Goal: Task Accomplishment & Management: Use online tool/utility

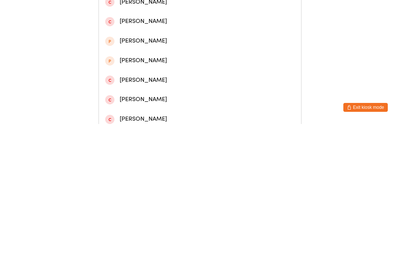
type input "Kailey"
click at [172, 33] on div "[PERSON_NAME]" at bounding box center [199, 35] width 189 height 10
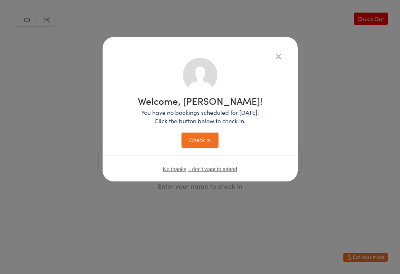
click at [207, 141] on button "Check in" at bounding box center [199, 139] width 37 height 15
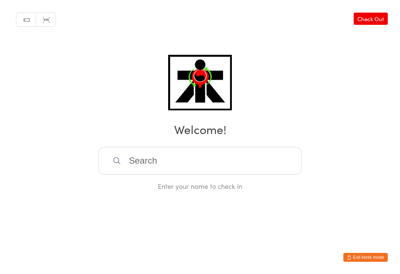
click at [215, 167] on input "search" at bounding box center [199, 160] width 203 height 27
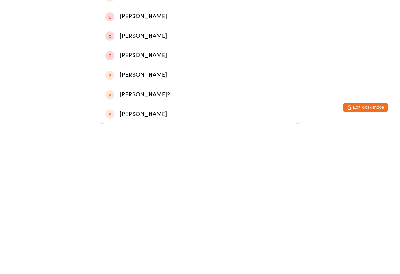
type input "Gentili"
click at [156, 103] on div "[PERSON_NAME]" at bounding box center [199, 108] width 189 height 10
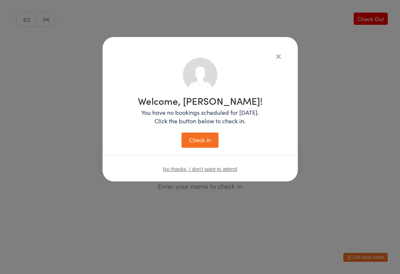
click at [276, 52] on icon "button" at bounding box center [278, 56] width 8 height 8
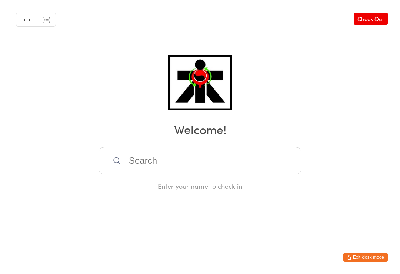
click at [199, 162] on input "search" at bounding box center [199, 160] width 203 height 27
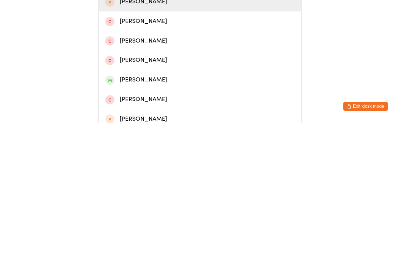
scroll to position [33, 0]
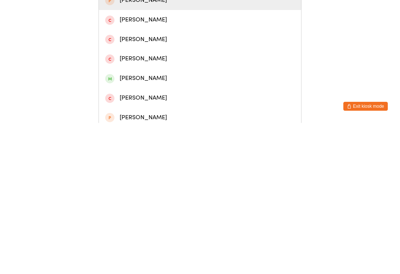
type input "[PERSON_NAME]"
click at [133, 224] on div "[PERSON_NAME]" at bounding box center [199, 229] width 189 height 10
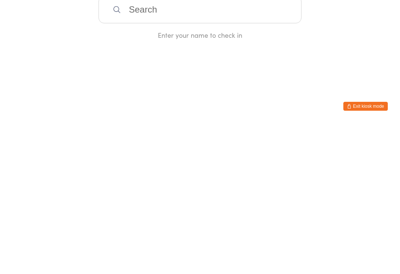
scroll to position [0, 0]
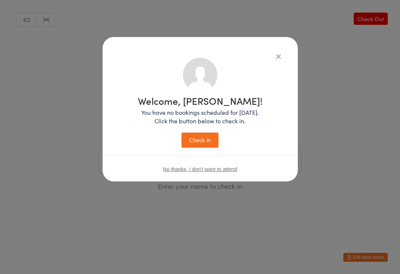
click at [199, 141] on button "Check in" at bounding box center [199, 139] width 37 height 15
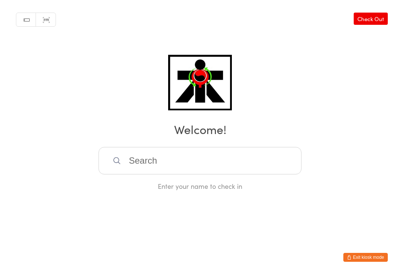
click at [276, 155] on input "search" at bounding box center [199, 160] width 203 height 27
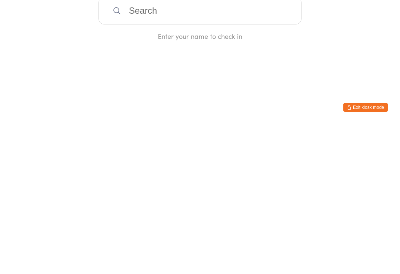
type input "F"
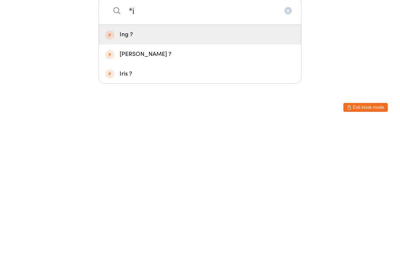
type input "*"
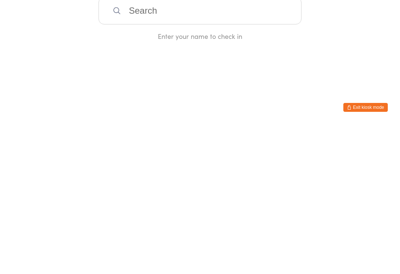
type input "F"
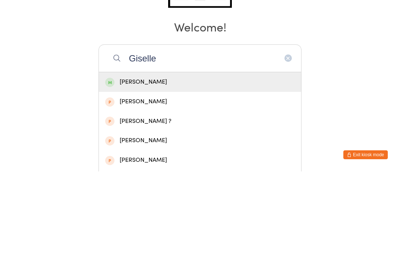
type input "Giselle"
click at [175, 179] on div "[PERSON_NAME]" at bounding box center [199, 184] width 189 height 10
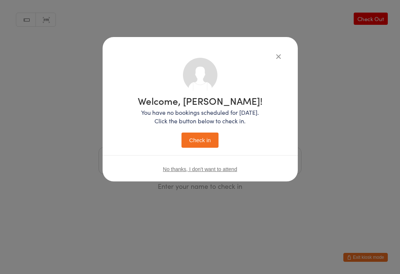
click at [202, 138] on button "Check in" at bounding box center [199, 139] width 37 height 15
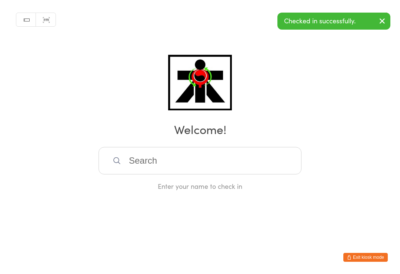
click at [111, 164] on input "search" at bounding box center [199, 160] width 203 height 27
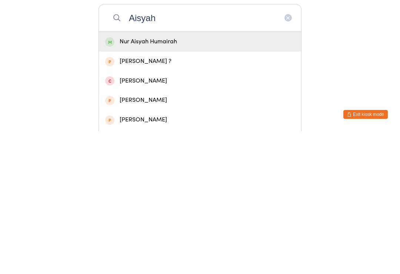
type input "Aisyah"
click at [211, 179] on div "Nur Aisyah Humairah" at bounding box center [199, 184] width 189 height 10
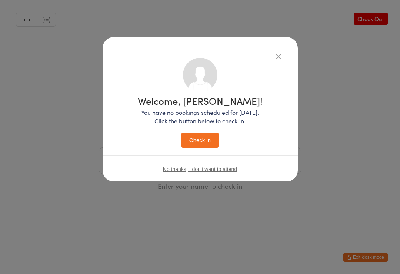
click at [196, 141] on button "Check in" at bounding box center [199, 139] width 37 height 15
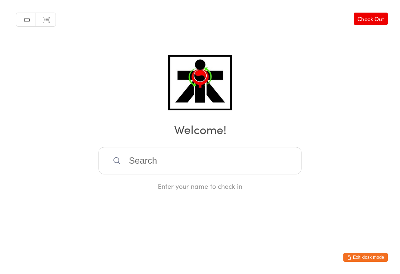
click at [271, 186] on div "Enter your name to check in" at bounding box center [199, 185] width 203 height 9
click at [158, 222] on html "You have now entered Kiosk Mode. Members will be able to check themselves in us…" at bounding box center [200, 137] width 400 height 274
click at [197, 161] on input "search" at bounding box center [199, 160] width 203 height 27
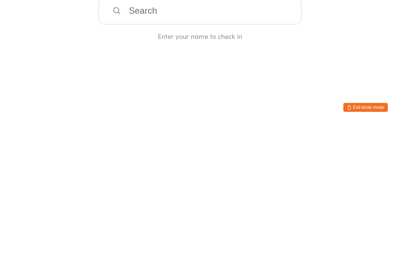
type input "E"
type input "K"
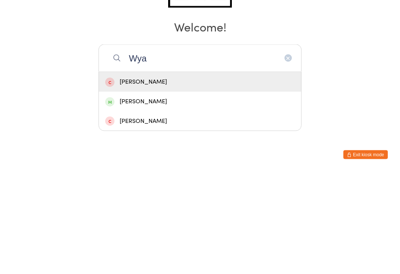
type input "Wya"
click at [134, 214] on div "[PERSON_NAME]" at bounding box center [200, 224] width 202 height 20
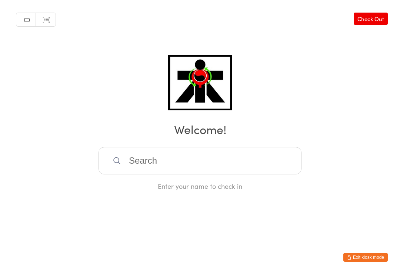
click at [191, 157] on input "search" at bounding box center [199, 160] width 203 height 27
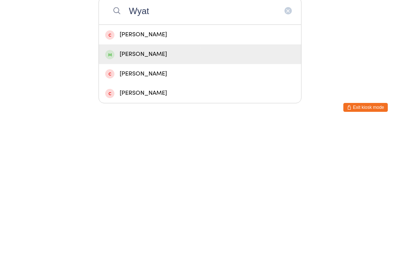
type input "Wyat"
click at [161, 199] on div "[PERSON_NAME]" at bounding box center [199, 204] width 189 height 10
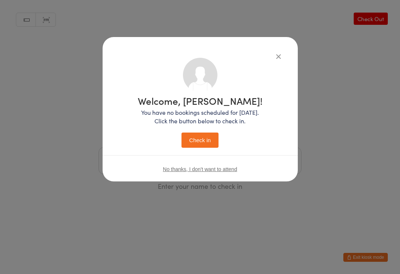
click at [191, 138] on button "Check in" at bounding box center [199, 139] width 37 height 15
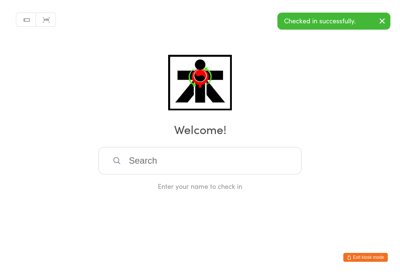
click at [399, 269] on footer "Exit kiosk mode" at bounding box center [392, 269] width 15 height 7
click at [245, 169] on input "search" at bounding box center [199, 160] width 203 height 27
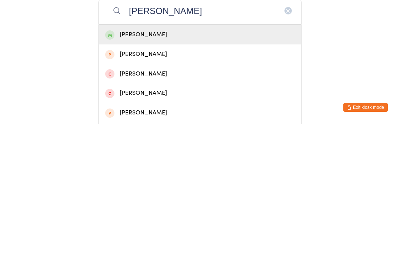
type input "[PERSON_NAME]"
click at [257, 179] on div "[PERSON_NAME]" at bounding box center [199, 184] width 189 height 10
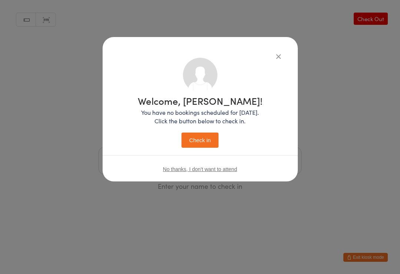
click at [214, 144] on button "Check in" at bounding box center [199, 139] width 37 height 15
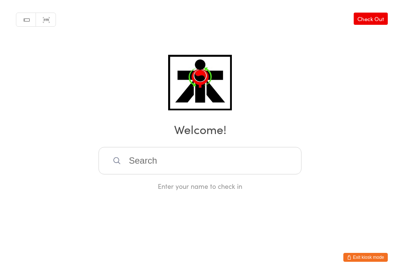
click at [213, 169] on input "search" at bounding box center [199, 160] width 203 height 27
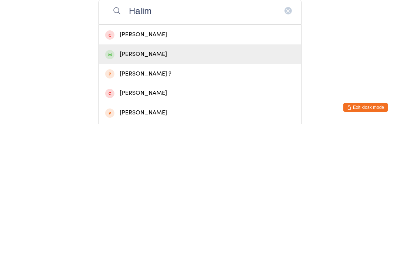
type input "Halim"
click at [147, 199] on div "[PERSON_NAME]" at bounding box center [199, 204] width 189 height 10
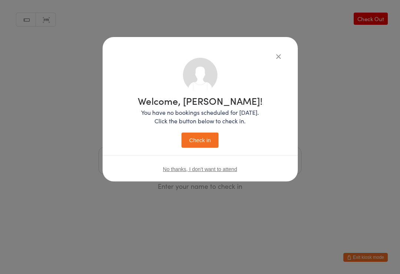
click at [208, 142] on button "Check in" at bounding box center [199, 139] width 37 height 15
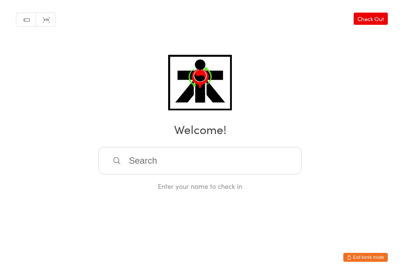
click at [132, 157] on input "search" at bounding box center [199, 160] width 203 height 27
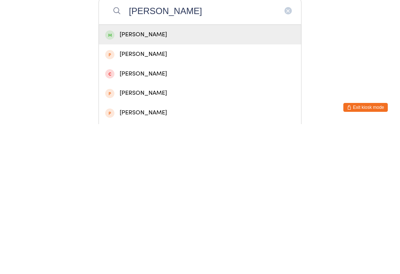
type input "[PERSON_NAME]"
click at [122, 179] on div "[PERSON_NAME]" at bounding box center [199, 184] width 189 height 10
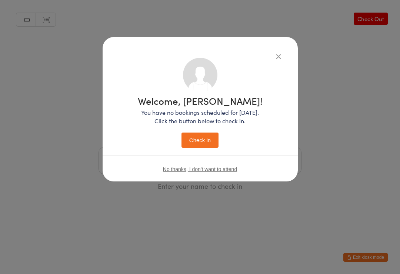
click at [194, 142] on button "Check in" at bounding box center [199, 139] width 37 height 15
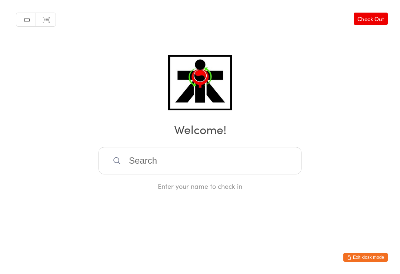
click at [219, 169] on input "search" at bounding box center [199, 160] width 203 height 27
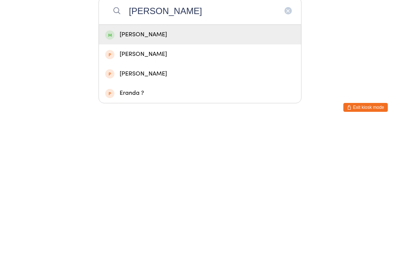
type input "[PERSON_NAME]"
click at [174, 179] on div "[PERSON_NAME]" at bounding box center [199, 184] width 189 height 10
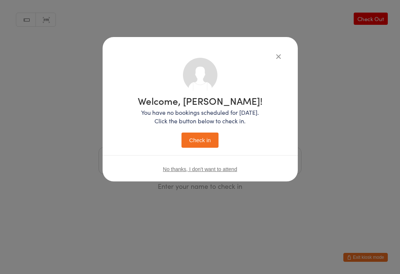
click at [208, 141] on button "Check in" at bounding box center [199, 139] width 37 height 15
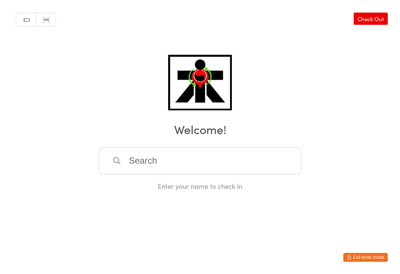
click at [211, 168] on input "search" at bounding box center [199, 160] width 203 height 27
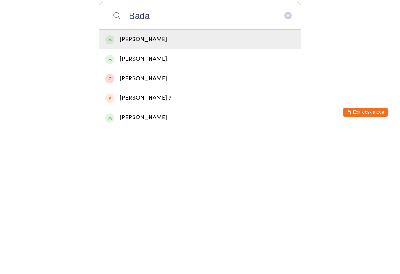
type input "Bada"
click at [177, 194] on div "[PERSON_NAME]" at bounding box center [200, 204] width 202 height 20
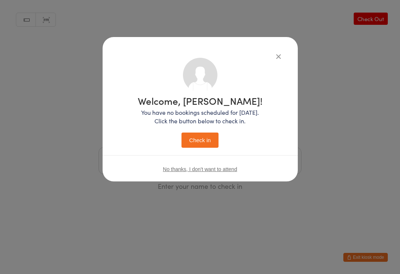
click at [203, 144] on button "Check in" at bounding box center [199, 139] width 37 height 15
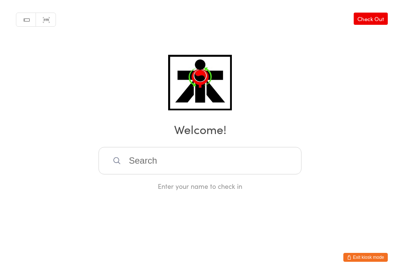
click at [244, 169] on input "search" at bounding box center [199, 160] width 203 height 27
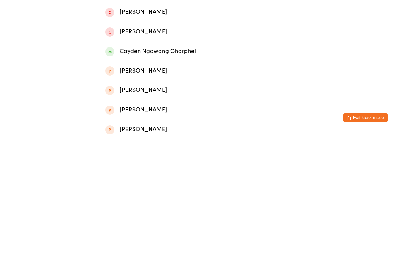
scroll to position [169, 0]
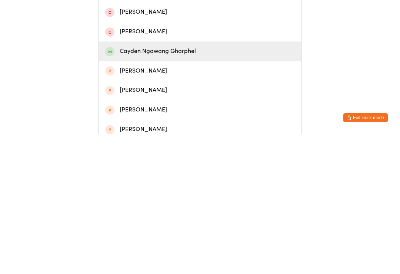
type input "Cayden"
click at [184, 186] on div "Cayden Ngawang Gharphel" at bounding box center [199, 191] width 189 height 10
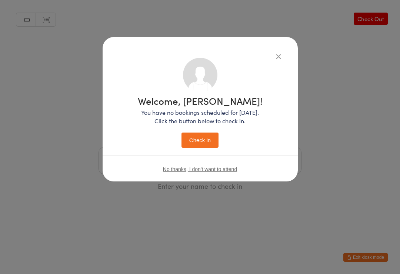
click at [203, 136] on button "Check in" at bounding box center [199, 139] width 37 height 15
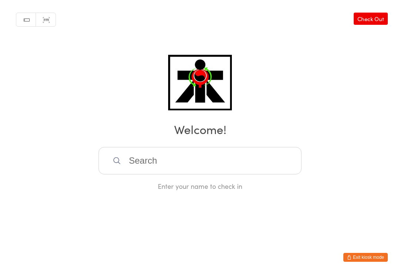
click at [180, 150] on input "search" at bounding box center [199, 160] width 203 height 27
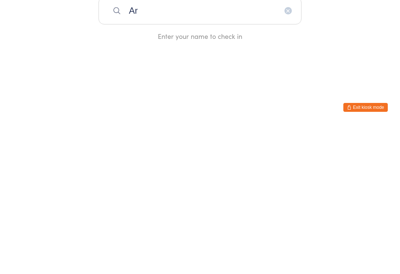
type input "A"
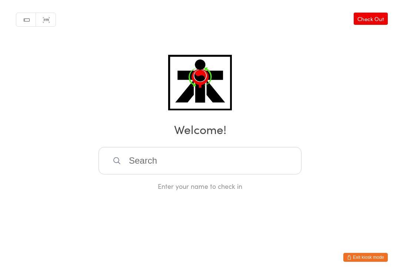
click at [192, 165] on input "search" at bounding box center [199, 160] width 203 height 27
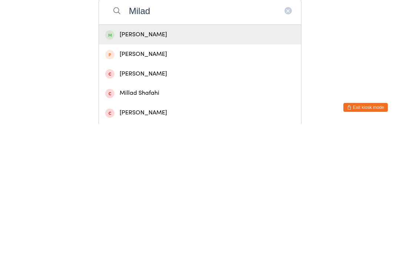
type input "Milad"
click at [228, 179] on div "[PERSON_NAME]" at bounding box center [199, 184] width 189 height 10
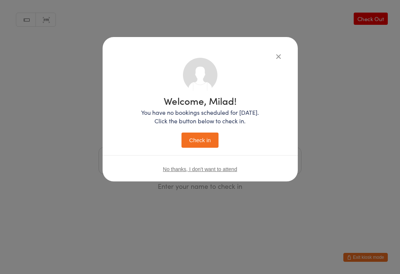
click at [208, 140] on button "Check in" at bounding box center [199, 139] width 37 height 15
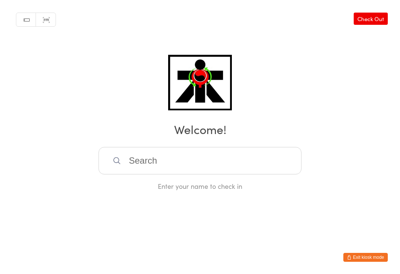
click at [229, 168] on input "search" at bounding box center [199, 160] width 203 height 27
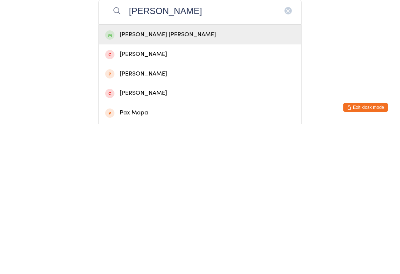
type input "[PERSON_NAME]"
click at [166, 179] on div "[PERSON_NAME] [PERSON_NAME]" at bounding box center [199, 184] width 189 height 10
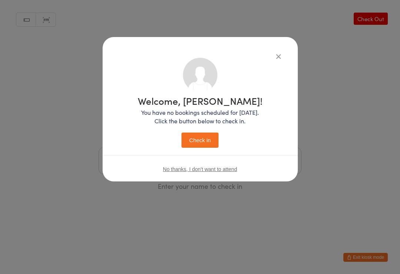
click at [200, 141] on button "Check in" at bounding box center [199, 139] width 37 height 15
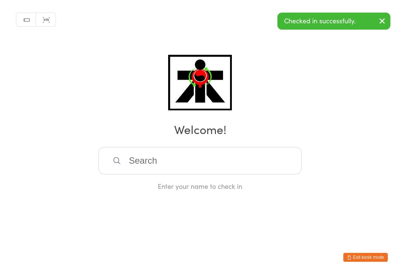
click at [223, 167] on input "search" at bounding box center [199, 160] width 203 height 27
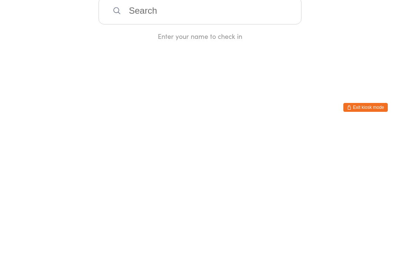
type input "B"
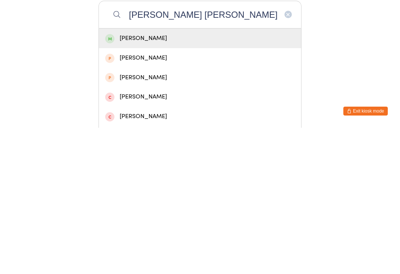
type input "Catherine pam"
click at [179, 179] on div "Catherine Pam Maung" at bounding box center [199, 184] width 189 height 10
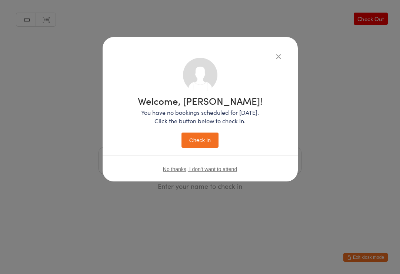
click at [204, 144] on button "Check in" at bounding box center [199, 139] width 37 height 15
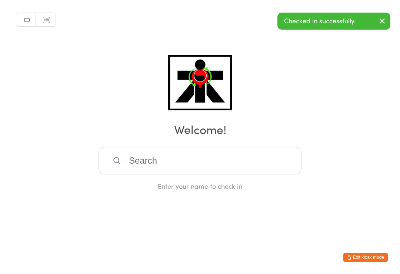
click at [206, 165] on input "search" at bounding box center [199, 160] width 203 height 27
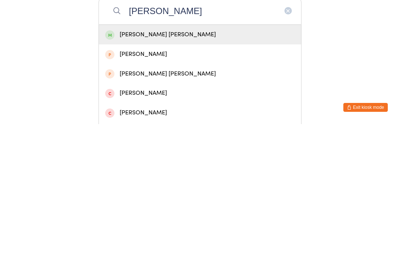
type input "Angela khei"
click at [171, 179] on div "Angela Khei Maung" at bounding box center [199, 184] width 189 height 10
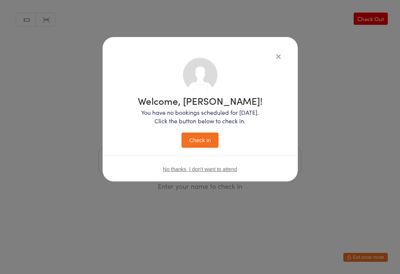
click at [203, 141] on button "Check in" at bounding box center [199, 139] width 37 height 15
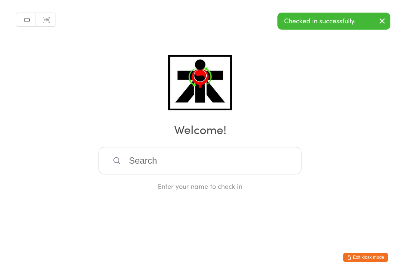
click at [193, 165] on input "search" at bounding box center [199, 160] width 203 height 27
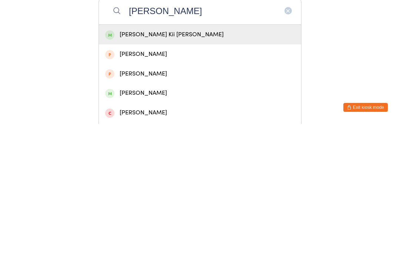
type input "Francis kii"
click at [160, 179] on div "Francis Kii Maung" at bounding box center [199, 184] width 189 height 10
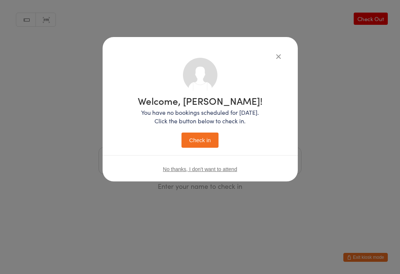
click at [206, 137] on button "Check in" at bounding box center [199, 139] width 37 height 15
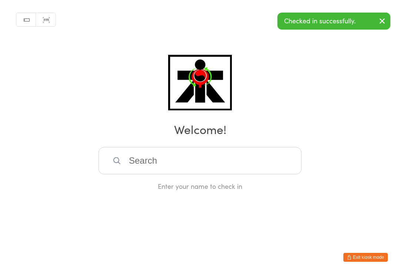
click at [249, 168] on input "search" at bounding box center [199, 160] width 203 height 27
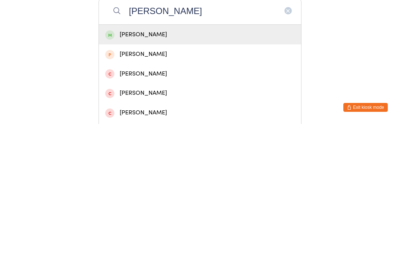
type input "Oliver gaynor"
click at [147, 179] on div "Oliver Gaynor" at bounding box center [199, 184] width 189 height 10
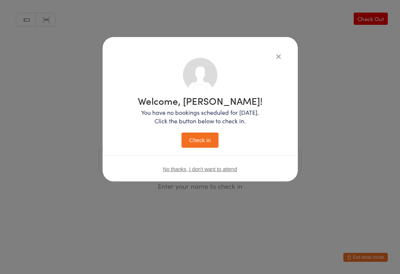
click at [201, 142] on button "Check in" at bounding box center [199, 139] width 37 height 15
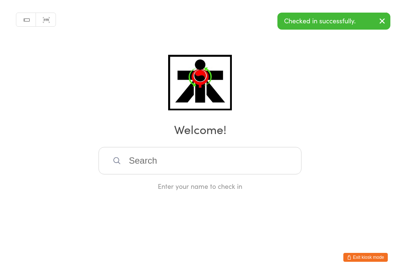
click at [201, 169] on input "search" at bounding box center [199, 160] width 203 height 27
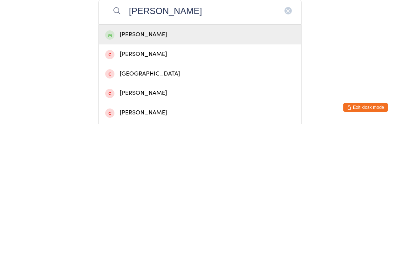
type input "Brody gayno"
click at [158, 179] on div "Brody Gaynor" at bounding box center [199, 184] width 189 height 10
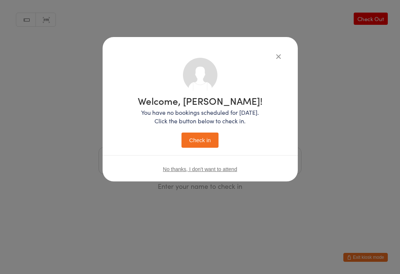
click at [202, 141] on button "Check in" at bounding box center [199, 139] width 37 height 15
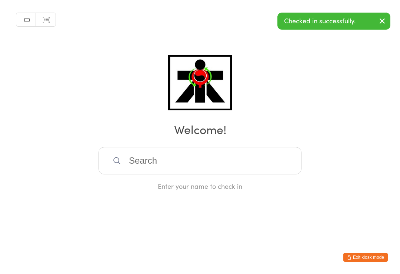
click at [250, 161] on input "search" at bounding box center [199, 160] width 203 height 27
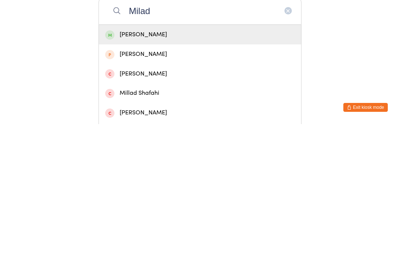
type input "Milad"
click at [172, 179] on div "Milad Mohammadi" at bounding box center [199, 184] width 189 height 10
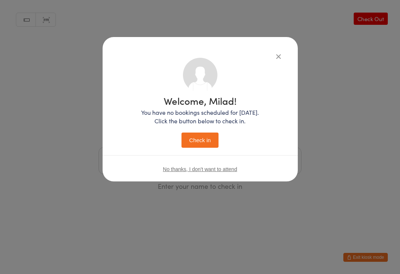
click at [200, 143] on button "Check in" at bounding box center [199, 139] width 37 height 15
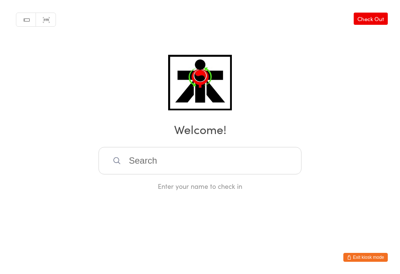
click at [269, 169] on input "search" at bounding box center [199, 160] width 203 height 27
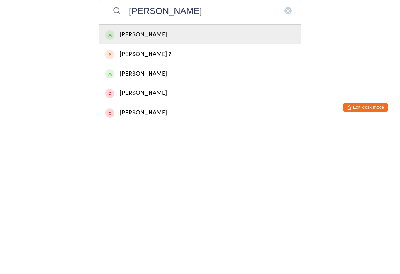
type input "Nathan lam"
click at [165, 179] on div "Nathan Lam" at bounding box center [199, 184] width 189 height 10
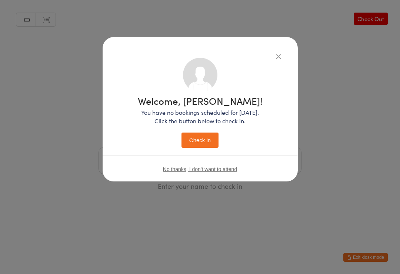
click at [209, 140] on button "Check in" at bounding box center [199, 139] width 37 height 15
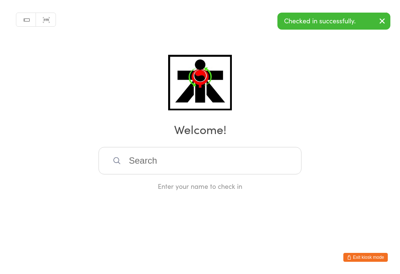
click at [267, 154] on input "search" at bounding box center [199, 160] width 203 height 27
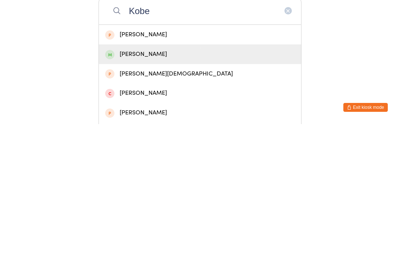
type input "Kobe"
click at [155, 199] on div "Kobe White" at bounding box center [199, 204] width 189 height 10
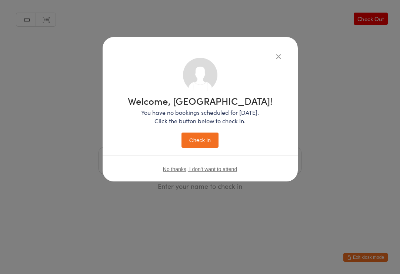
click at [207, 138] on button "Check in" at bounding box center [199, 139] width 37 height 15
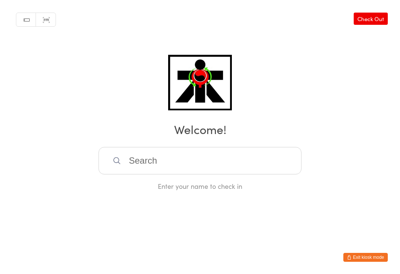
click at [268, 170] on input "search" at bounding box center [199, 160] width 203 height 27
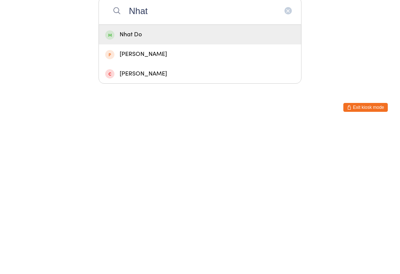
type input "Nhat"
click at [239, 179] on div "Nhat Do" at bounding box center [199, 184] width 189 height 10
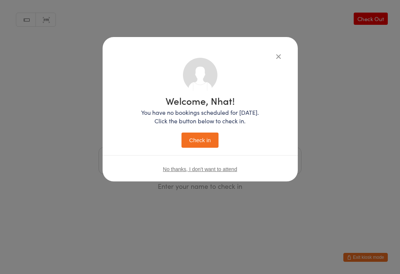
click at [210, 132] on button "Check in" at bounding box center [199, 139] width 37 height 15
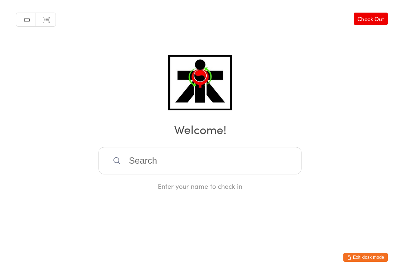
click at [148, 160] on input "search" at bounding box center [199, 160] width 203 height 27
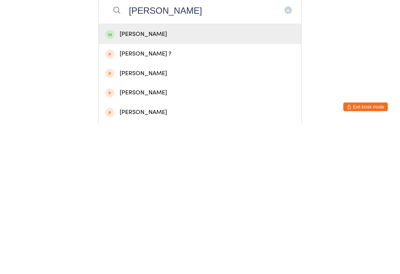
type input "Kelley"
click at [136, 179] on div "Elizabeth Kelley" at bounding box center [199, 184] width 189 height 10
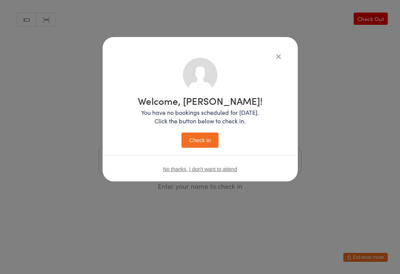
click at [208, 142] on button "Check in" at bounding box center [199, 139] width 37 height 15
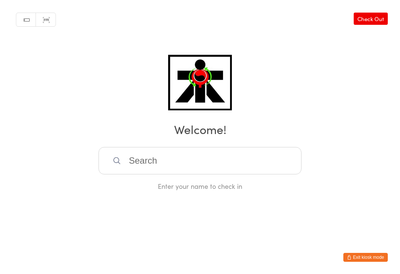
click at [279, 163] on input "search" at bounding box center [199, 160] width 203 height 27
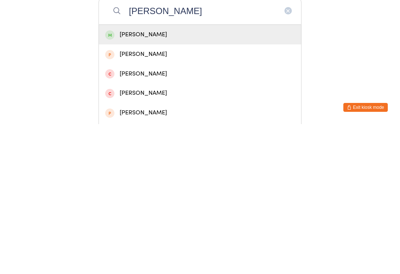
type input "Noah m"
click at [259, 179] on div "Noah McIvor" at bounding box center [199, 184] width 189 height 10
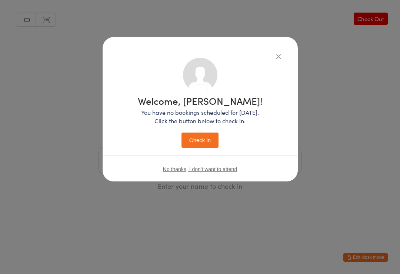
click at [201, 144] on button "Check in" at bounding box center [199, 139] width 37 height 15
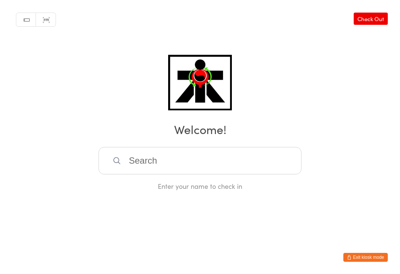
click at [345, 242] on html "You have now entered Kiosk Mode. Members will be able to check themselves in us…" at bounding box center [200, 137] width 400 height 274
click at [137, 154] on input "search" at bounding box center [199, 160] width 203 height 27
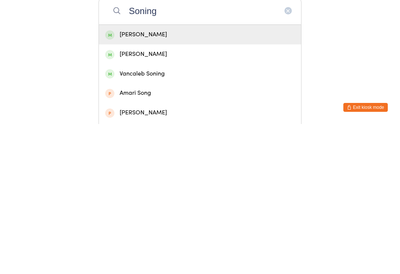
type input "Soning"
click at [119, 199] on div "Stephen Soning" at bounding box center [199, 204] width 189 height 10
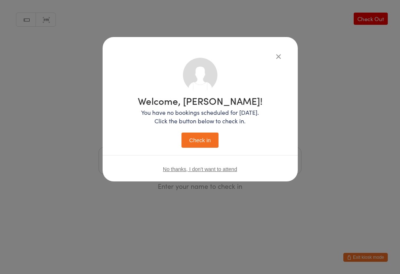
click at [202, 140] on button "Check in" at bounding box center [199, 139] width 37 height 15
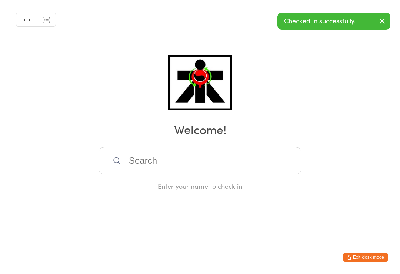
click at [151, 174] on input "search" at bounding box center [199, 160] width 203 height 27
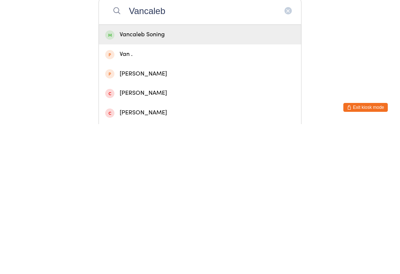
type input "Vancaleb"
click at [183, 179] on div "Vancaleb Soning" at bounding box center [199, 184] width 189 height 10
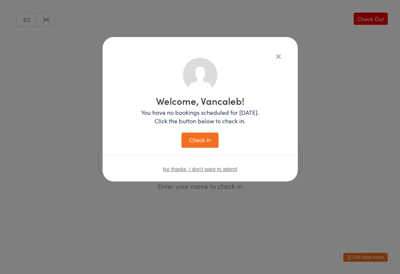
click at [202, 139] on button "Check in" at bounding box center [199, 139] width 37 height 15
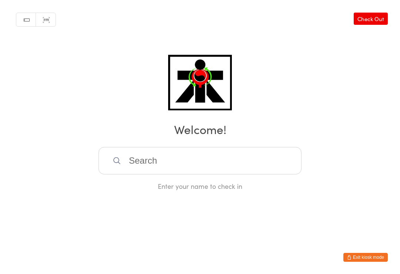
click at [279, 164] on input "search" at bounding box center [199, 160] width 203 height 27
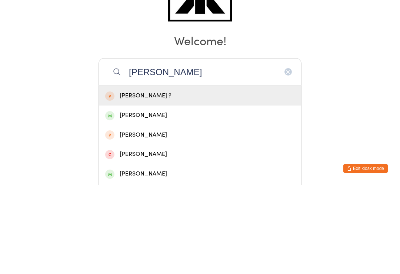
type input "Bill hunh"
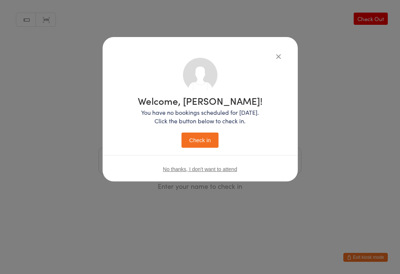
click at [274, 58] on icon "button" at bounding box center [278, 56] width 8 height 8
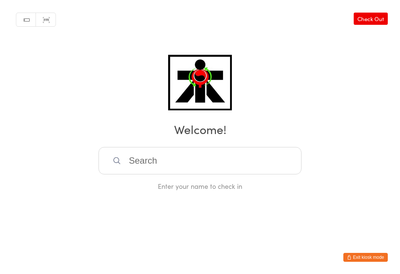
click at [239, 169] on input "search" at bounding box center [199, 160] width 203 height 27
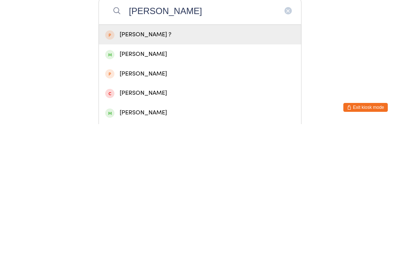
type input "Bill huynh"
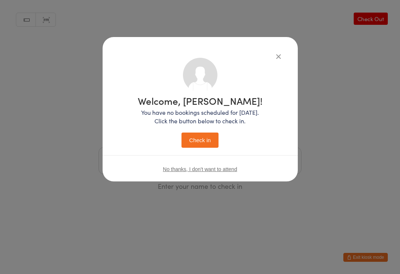
click at [212, 140] on button "Check in" at bounding box center [199, 139] width 37 height 15
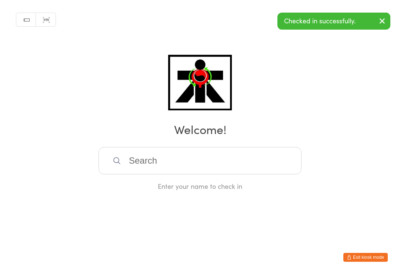
click at [211, 157] on input "search" at bounding box center [199, 160] width 203 height 27
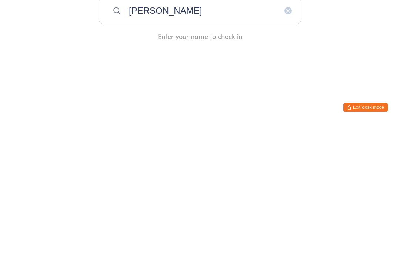
type input "Putin huynh"
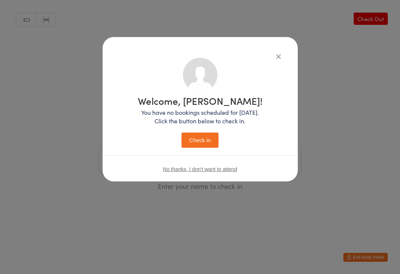
click at [200, 148] on button "Check in" at bounding box center [199, 139] width 37 height 15
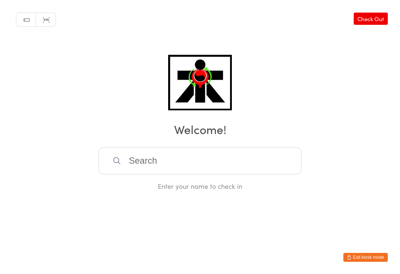
click at [275, 165] on input "search" at bounding box center [199, 160] width 203 height 27
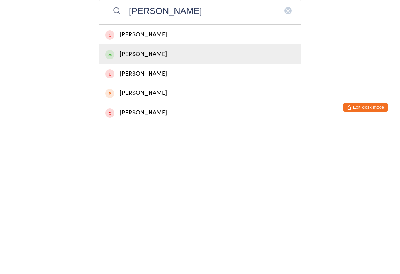
type input "Estelle"
click at [144, 199] on div "Estelle Watson" at bounding box center [199, 204] width 189 height 10
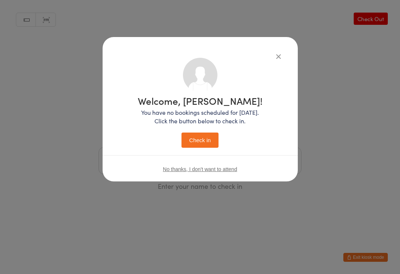
click at [189, 146] on button "Check in" at bounding box center [199, 139] width 37 height 15
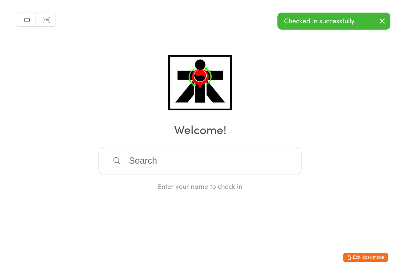
click at [208, 158] on input "search" at bounding box center [199, 160] width 203 height 27
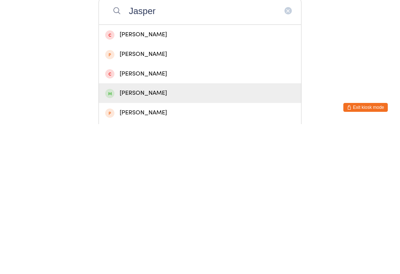
type input "Jasper"
click at [145, 238] on div "Jasper Watson" at bounding box center [199, 243] width 189 height 10
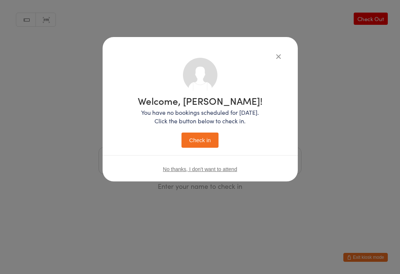
click at [201, 142] on button "Check in" at bounding box center [199, 139] width 37 height 15
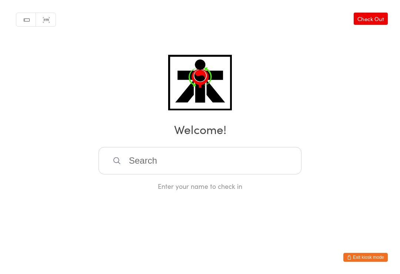
click at [170, 171] on input "search" at bounding box center [199, 160] width 203 height 27
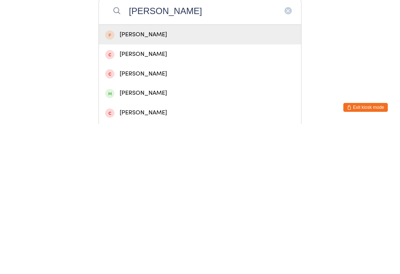
type input "Riley he"
click at [155, 238] on div "Riley Henderson" at bounding box center [199, 243] width 189 height 10
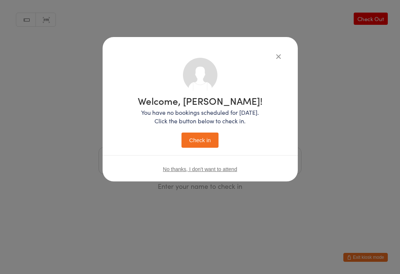
click at [208, 141] on button "Check in" at bounding box center [199, 139] width 37 height 15
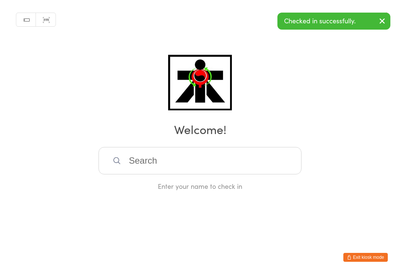
click at [194, 169] on input "search" at bounding box center [199, 160] width 203 height 27
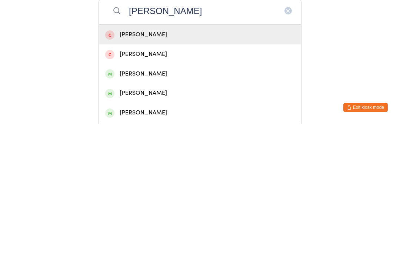
type input "Jenna"
click at [158, 238] on div "Jenna Henderson" at bounding box center [199, 243] width 189 height 10
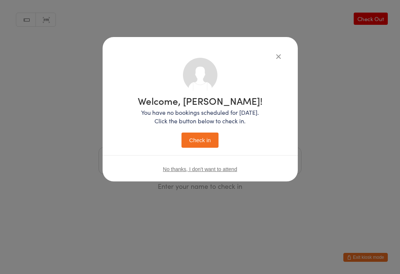
click at [209, 144] on button "Check in" at bounding box center [199, 139] width 37 height 15
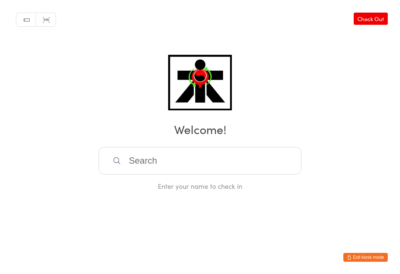
click at [124, 166] on input "search" at bounding box center [199, 160] width 203 height 27
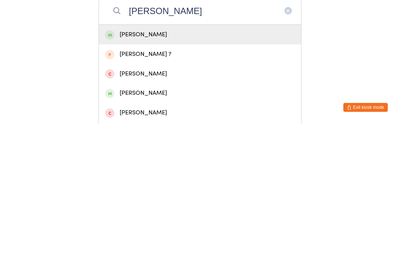
type input "Nathan uye"
click at [120, 179] on div "Nathan Uyen" at bounding box center [199, 184] width 189 height 10
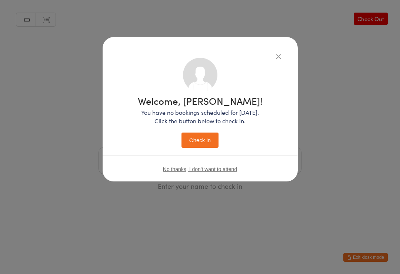
click at [202, 136] on button "Check in" at bounding box center [199, 139] width 37 height 15
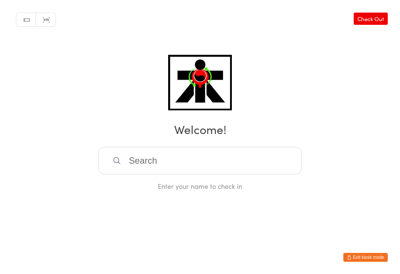
click at [163, 164] on input "search" at bounding box center [199, 160] width 203 height 27
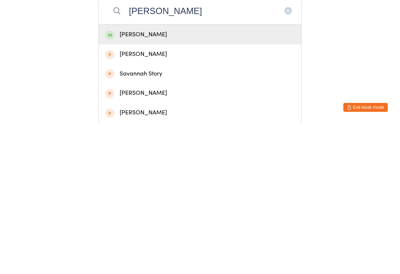
type input "Savannah drieberg"
click at [128, 179] on div "Savannah Drieberg-Cooper" at bounding box center [199, 184] width 189 height 10
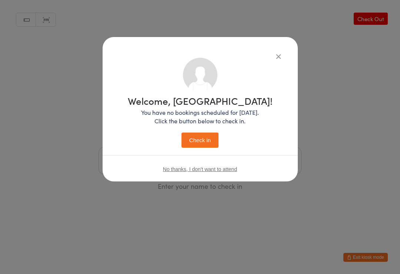
click at [195, 137] on button "Check in" at bounding box center [199, 139] width 37 height 15
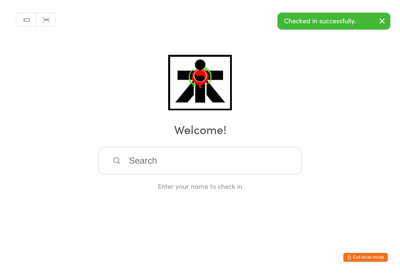
click at [158, 165] on input "search" at bounding box center [199, 160] width 203 height 27
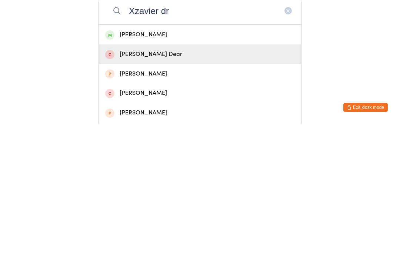
type input "Xzavier dr"
click at [118, 199] on div "Zavier Dear" at bounding box center [199, 204] width 189 height 10
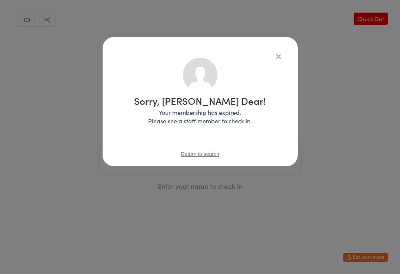
click at [275, 67] on div "Sorry, Zavier Dear! Your membership has expired. Please see a staff member to c…" at bounding box center [199, 95] width 165 height 75
click at [280, 56] on icon "button" at bounding box center [278, 56] width 8 height 8
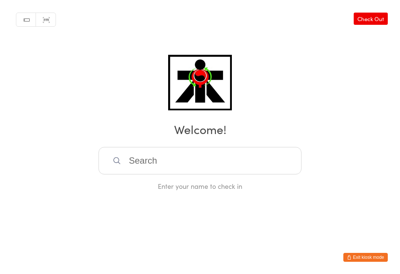
click at [231, 69] on img at bounding box center [199, 83] width 63 height 56
click at [213, 169] on input "search" at bounding box center [199, 160] width 203 height 27
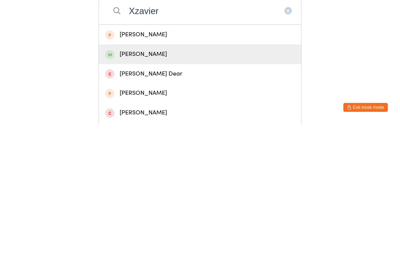
type input "Xzavier"
click at [120, 199] on div "Xzavier Drieberg-Cooper" at bounding box center [199, 204] width 189 height 10
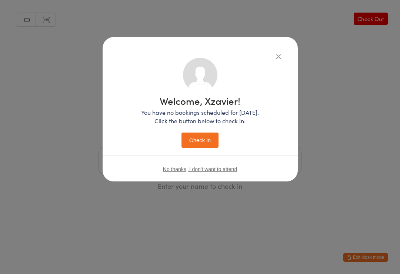
click at [196, 143] on button "Check in" at bounding box center [199, 139] width 37 height 15
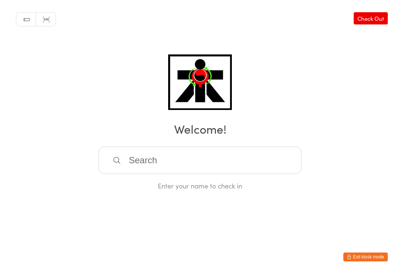
click at [230, 171] on input "search" at bounding box center [199, 160] width 203 height 27
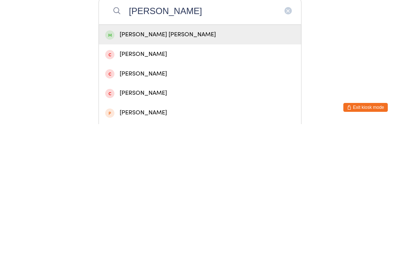
type input "Magdalena"
click at [248, 179] on div "Magdalena Ha Len" at bounding box center [199, 184] width 189 height 10
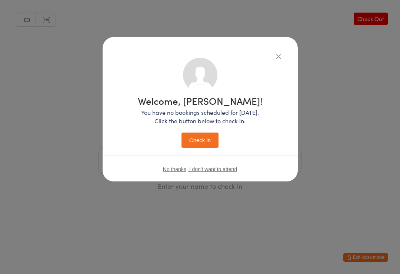
click at [206, 152] on div "Welcome, Magdalena! You have no bookings scheduled for today. Click the button …" at bounding box center [199, 120] width 165 height 125
click at [208, 140] on button "Check in" at bounding box center [199, 139] width 37 height 15
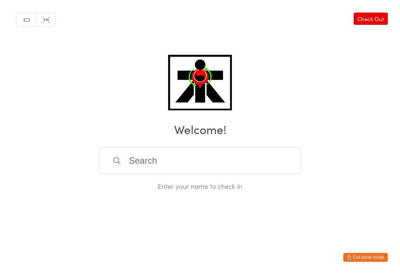
click at [215, 168] on input "search" at bounding box center [199, 160] width 203 height 27
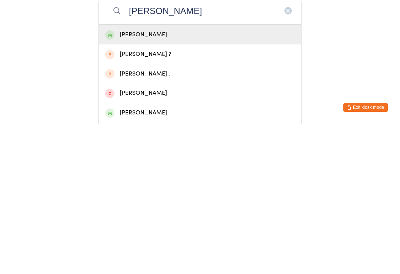
type input "John ha ning"
click at [115, 179] on div "[PERSON_NAME]" at bounding box center [199, 184] width 189 height 10
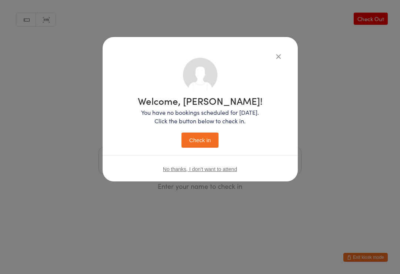
click at [200, 136] on button "Check in" at bounding box center [199, 139] width 37 height 15
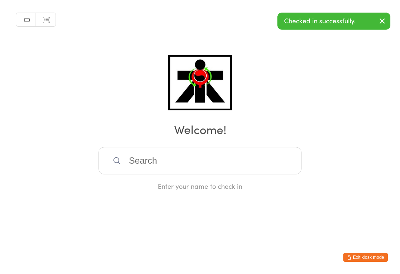
click at [111, 164] on input "search" at bounding box center [199, 160] width 203 height 27
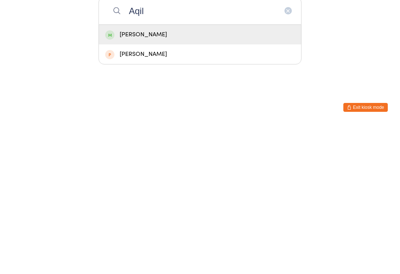
type input "Aqil"
click at [211, 175] on div "Aqil Turkmani" at bounding box center [200, 185] width 202 height 20
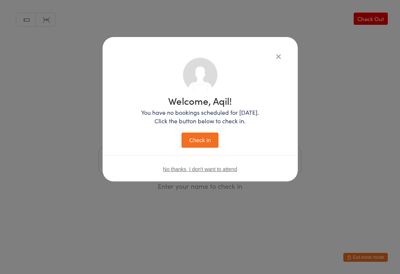
click at [216, 138] on button "Check in" at bounding box center [199, 139] width 37 height 15
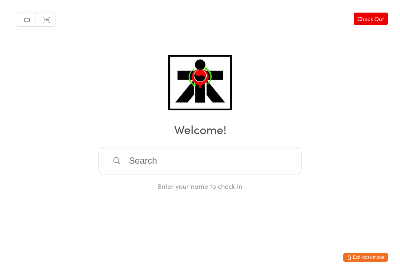
click at [214, 164] on input "search" at bounding box center [199, 160] width 203 height 27
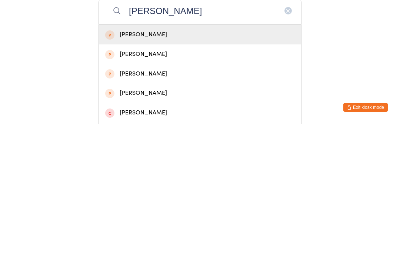
type input "David phugsa"
click at [168, 179] on div "David Phungsa" at bounding box center [199, 184] width 189 height 10
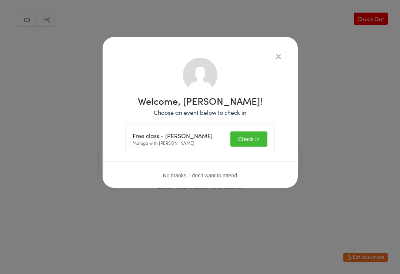
click at [255, 139] on button "Check in" at bounding box center [248, 138] width 37 height 15
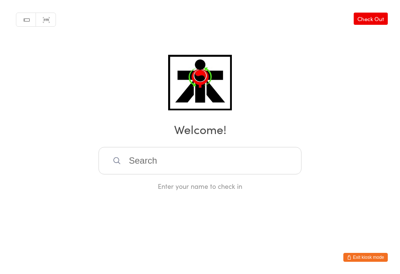
click at [172, 173] on input "search" at bounding box center [199, 160] width 203 height 27
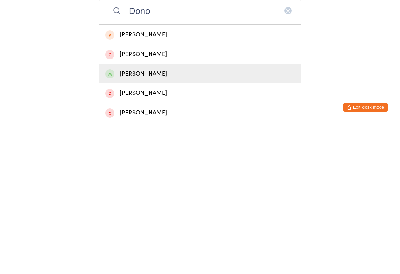
type input "Dono"
click at [167, 214] on div "Donovan Bruce" at bounding box center [200, 224] width 202 height 20
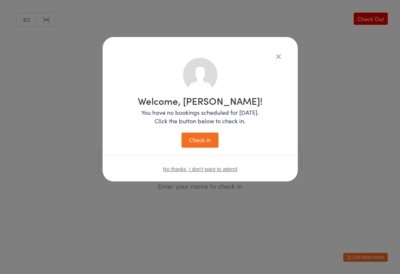
click at [202, 140] on button "Check in" at bounding box center [199, 139] width 37 height 15
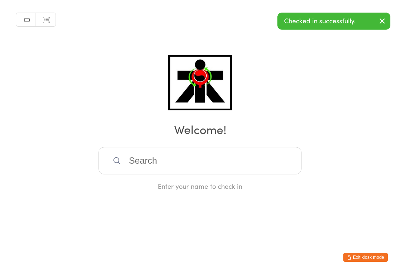
click at [7, 266] on html "You have now entered Kiosk Mode. Members will be able to check themselves in us…" at bounding box center [200, 137] width 400 height 274
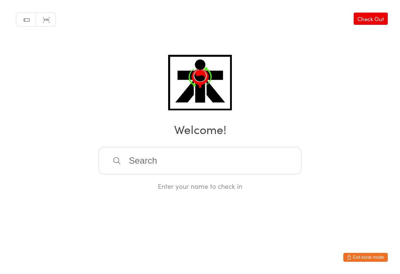
click at [219, 160] on input "search" at bounding box center [199, 160] width 203 height 27
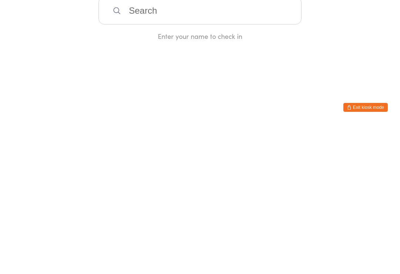
click at [32, 40] on div "Manual search Scanner input Check Out Welcome! Enter your name to check in" at bounding box center [200, 95] width 400 height 191
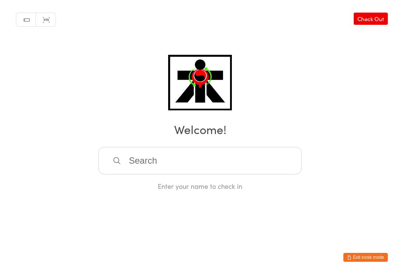
click at [213, 165] on input "search" at bounding box center [199, 160] width 203 height 27
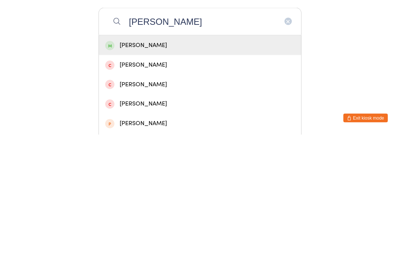
type input "Riley green"
click at [242, 179] on div "Riley Green" at bounding box center [199, 184] width 189 height 10
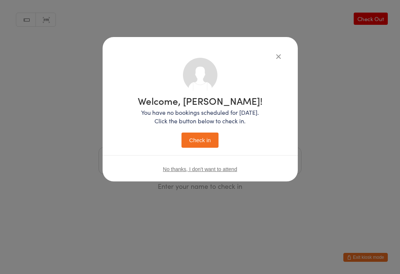
click at [199, 145] on button "Check in" at bounding box center [199, 139] width 37 height 15
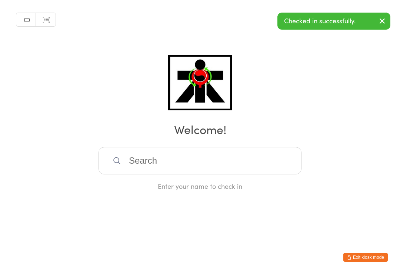
click at [147, 165] on input "search" at bounding box center [199, 160] width 203 height 27
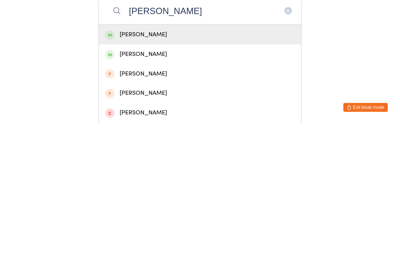
type input "Liam jones"
click at [138, 179] on div "Liam Jones" at bounding box center [199, 184] width 189 height 10
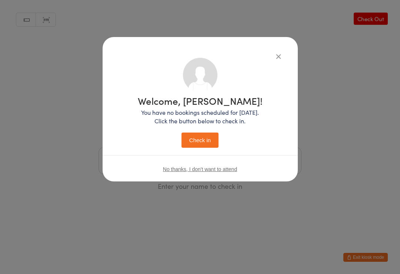
click at [205, 147] on button "Check in" at bounding box center [199, 139] width 37 height 15
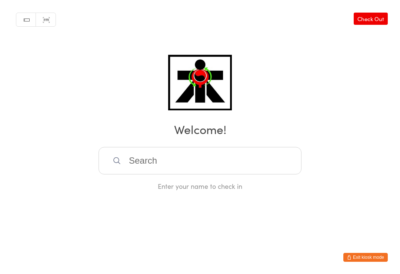
click at [186, 169] on input "search" at bounding box center [199, 160] width 203 height 27
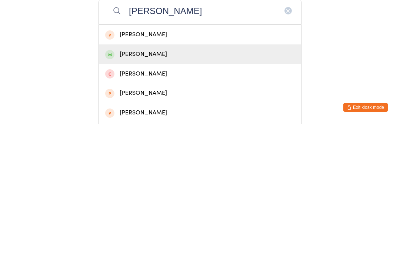
type input "Justine"
click at [148, 199] on div "Justine Mulvey" at bounding box center [199, 204] width 189 height 10
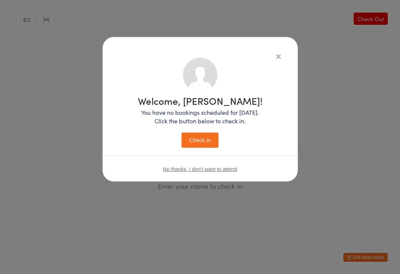
click at [212, 135] on button "Check in" at bounding box center [199, 139] width 37 height 15
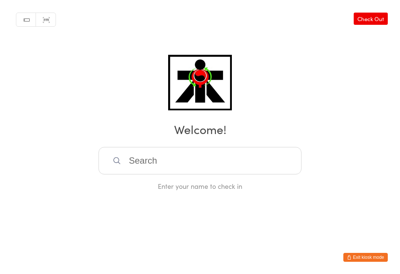
click at [198, 159] on input "search" at bounding box center [199, 160] width 203 height 27
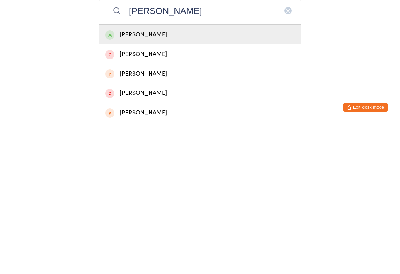
type input "Connor Green"
click at [165, 179] on div "Connor Green" at bounding box center [199, 184] width 189 height 10
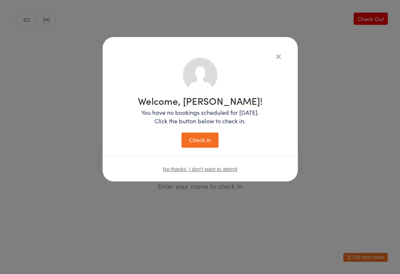
click at [208, 132] on button "Check in" at bounding box center [199, 139] width 37 height 15
click at [210, 144] on button "Check in" at bounding box center [199, 139] width 37 height 15
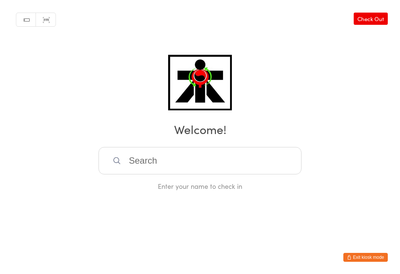
click at [145, 167] on input "search" at bounding box center [199, 160] width 203 height 27
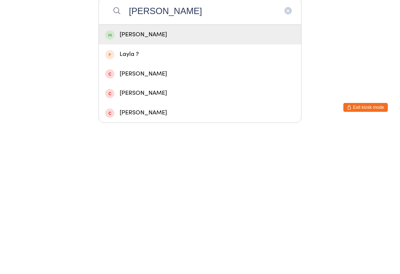
type input "Zyla"
click at [138, 179] on div "Zyla Sharp" at bounding box center [199, 184] width 189 height 10
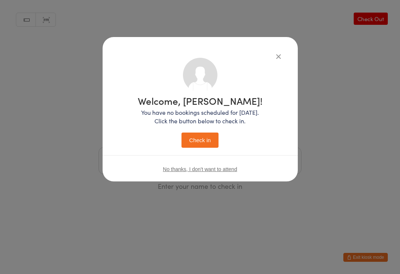
click at [204, 138] on button "Check in" at bounding box center [199, 139] width 37 height 15
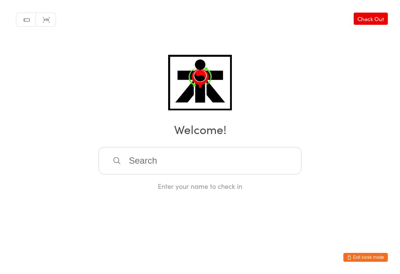
click at [157, 164] on input "search" at bounding box center [199, 160] width 203 height 27
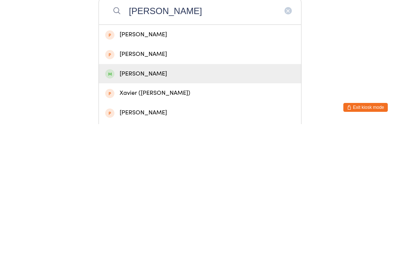
type input "Xavier m"
click at [148, 214] on div "Xavier Moloczij" at bounding box center [200, 224] width 202 height 20
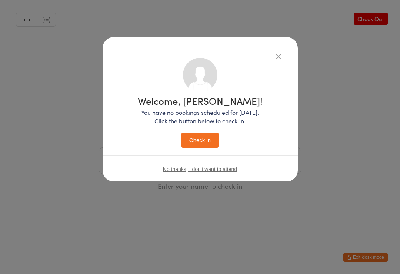
click at [204, 138] on button "Check in" at bounding box center [199, 139] width 37 height 15
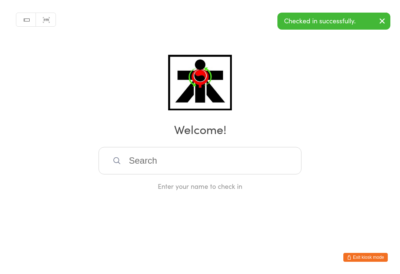
click at [143, 154] on input "search" at bounding box center [199, 160] width 203 height 27
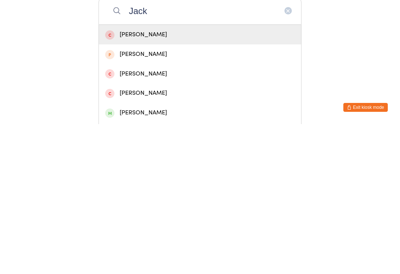
type input "Jack"
click at [131, 258] on div "Jack Duda" at bounding box center [199, 263] width 189 height 10
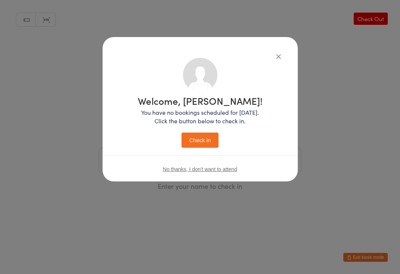
click at [205, 140] on button "Check in" at bounding box center [199, 139] width 37 height 15
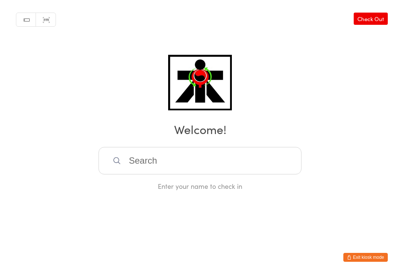
click at [272, 164] on input "search" at bounding box center [199, 160] width 203 height 27
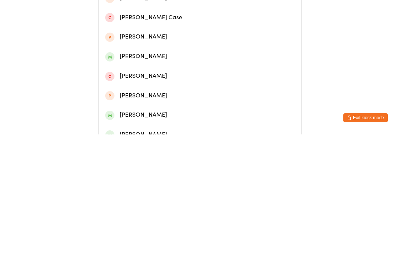
scroll to position [155, 0]
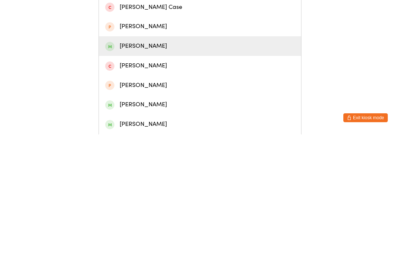
type input "Mason"
click at [137, 181] on div "Mason Duda" at bounding box center [199, 186] width 189 height 10
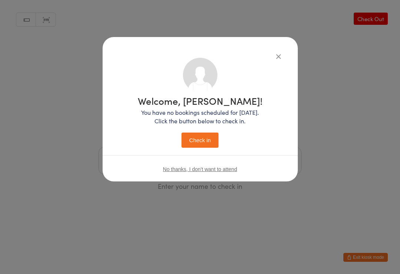
click at [201, 137] on button "Check in" at bounding box center [199, 139] width 37 height 15
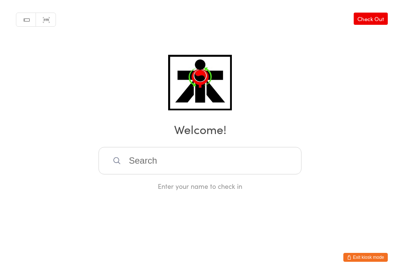
click at [141, 163] on input "search" at bounding box center [199, 160] width 203 height 27
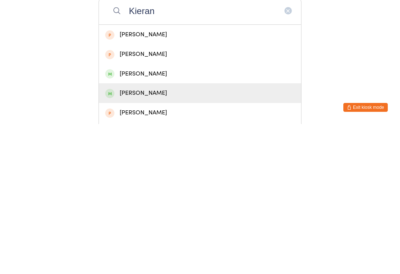
type input "Kieran"
click at [149, 238] on div "Kieran Crawford" at bounding box center [199, 243] width 189 height 10
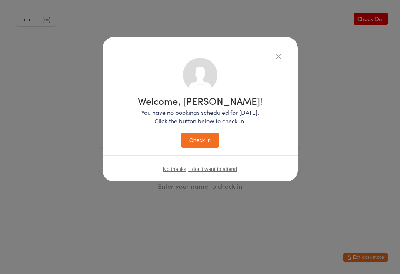
click at [190, 141] on button "Check in" at bounding box center [199, 139] width 37 height 15
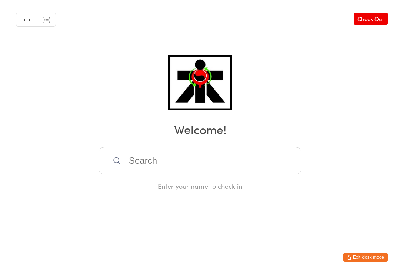
click at [276, 163] on input "search" at bounding box center [199, 160] width 203 height 27
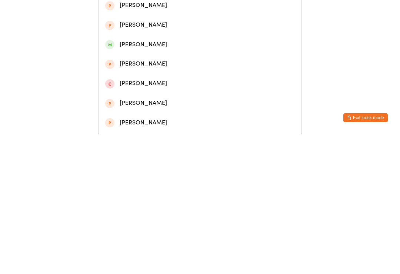
scroll to position [120, 0]
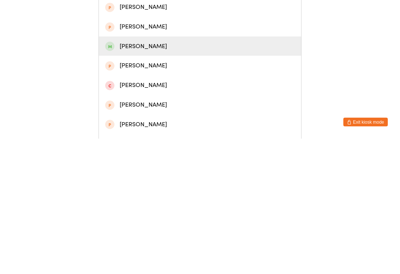
type input "Henry"
click at [176, 177] on div "Henry Jones" at bounding box center [199, 182] width 189 height 10
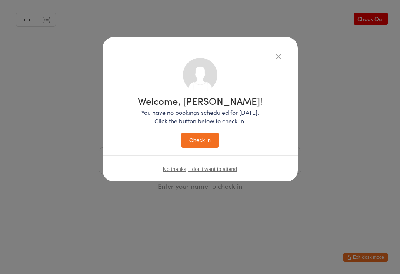
click at [208, 145] on button "Check in" at bounding box center [199, 139] width 37 height 15
click at [211, 142] on button "Check in" at bounding box center [199, 139] width 37 height 15
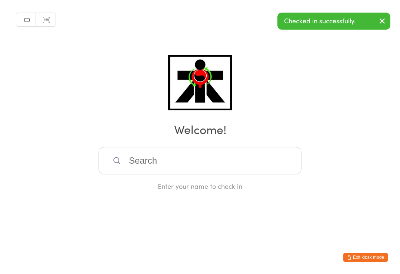
click at [279, 151] on input "search" at bounding box center [199, 160] width 203 height 27
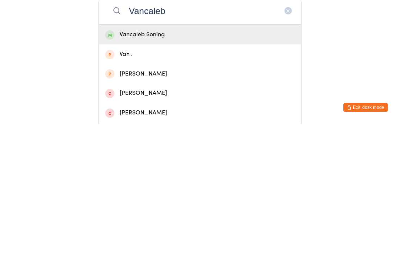
type input "Vancaleb"
click at [199, 179] on div "Vancaleb Soning" at bounding box center [199, 184] width 189 height 10
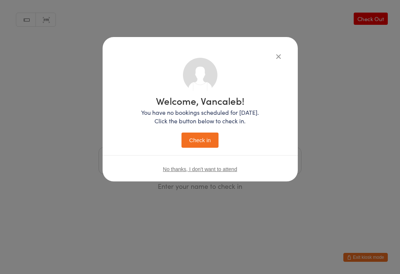
click at [203, 137] on button "Check in" at bounding box center [199, 139] width 37 height 15
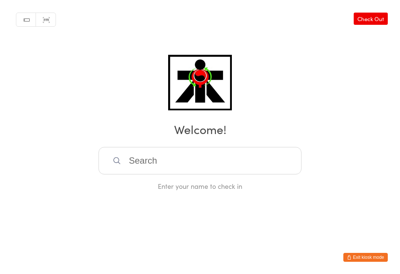
click at [269, 158] on input "search" at bounding box center [199, 160] width 203 height 27
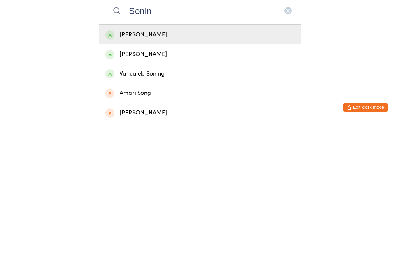
type input "Sonin"
click at [276, 179] on div "Joshua Soning" at bounding box center [199, 184] width 189 height 10
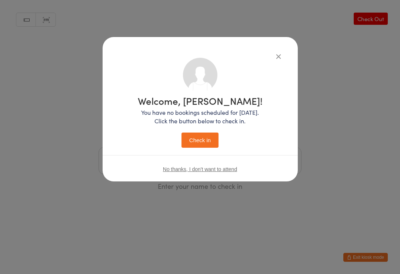
click at [275, 59] on icon "button" at bounding box center [278, 56] width 8 height 8
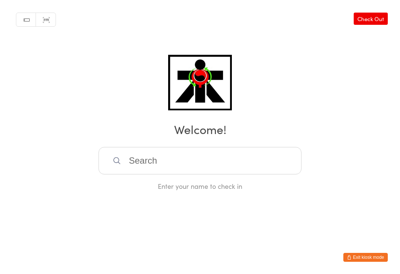
click at [250, 161] on input "search" at bounding box center [199, 160] width 203 height 27
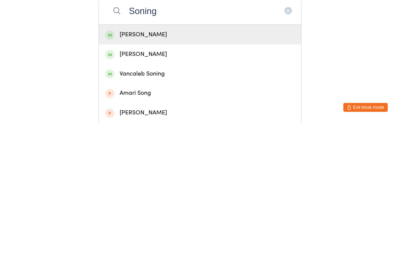
type input "Soning"
click at [232, 179] on div "Joshua Soning" at bounding box center [199, 184] width 189 height 10
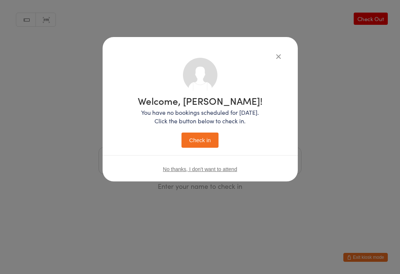
click at [211, 133] on button "Check in" at bounding box center [199, 139] width 37 height 15
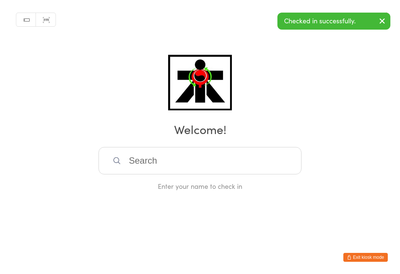
click at [261, 169] on input "search" at bounding box center [199, 160] width 203 height 27
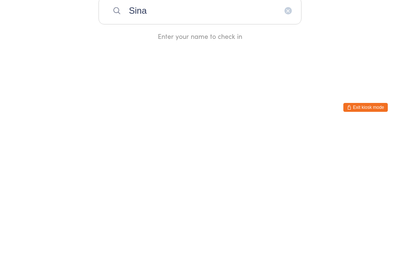
type input "Sina"
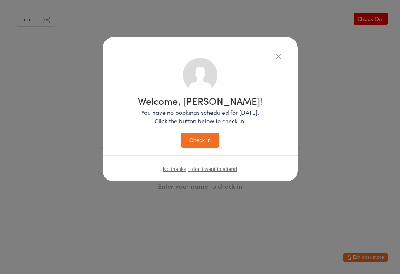
click at [193, 141] on button "Check in" at bounding box center [199, 139] width 37 height 15
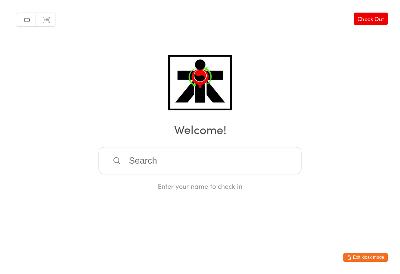
click at [178, 157] on input "search" at bounding box center [199, 160] width 203 height 27
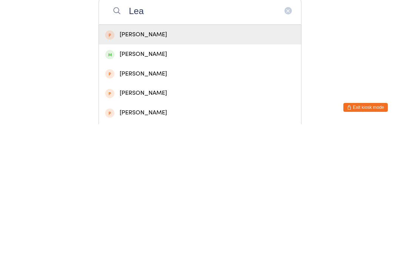
type input "Lea"
click at [161, 199] on div "Lea Mijajlovic" at bounding box center [199, 204] width 189 height 10
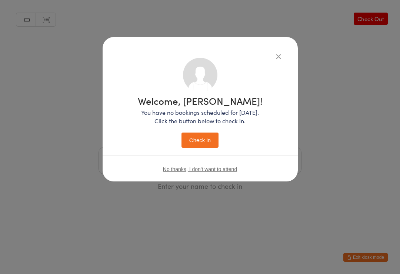
click at [199, 143] on button "Check in" at bounding box center [199, 139] width 37 height 15
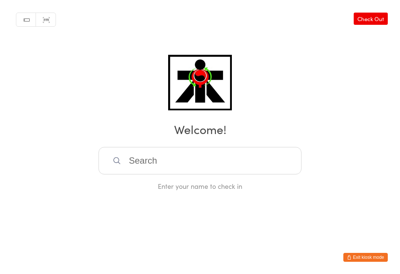
click at [282, 159] on input "search" at bounding box center [199, 160] width 203 height 27
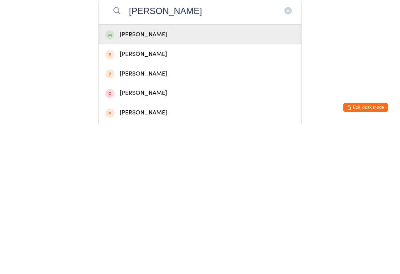
scroll to position [19, 0]
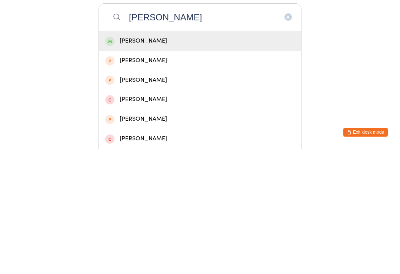
type input "Ali alizada"
click at [199, 161] on div "[PERSON_NAME]" at bounding box center [199, 166] width 189 height 10
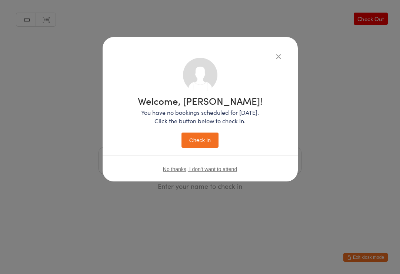
click at [205, 144] on button "Check in" at bounding box center [199, 139] width 37 height 15
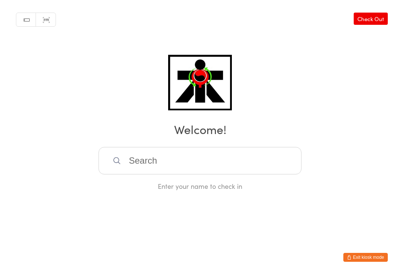
click at [269, 168] on input "search" at bounding box center [199, 160] width 203 height 27
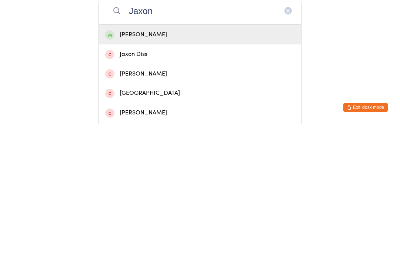
type input "Jaxon"
click at [283, 179] on div "Jaxon Vo" at bounding box center [199, 184] width 189 height 10
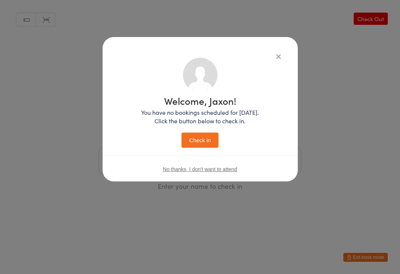
click at [195, 135] on button "Check in" at bounding box center [199, 139] width 37 height 15
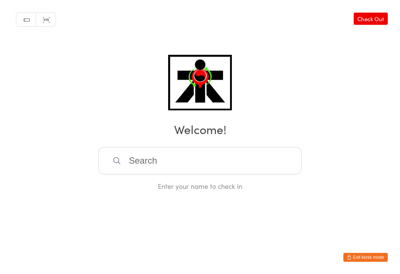
click at [155, 158] on input "search" at bounding box center [199, 160] width 203 height 27
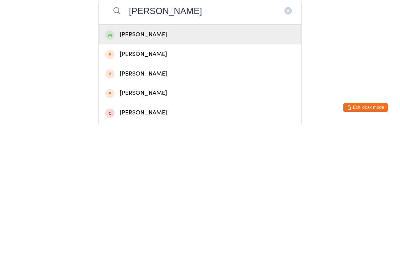
type input "Sara lan"
click at [175, 175] on div "Sara Langridge" at bounding box center [200, 185] width 202 height 20
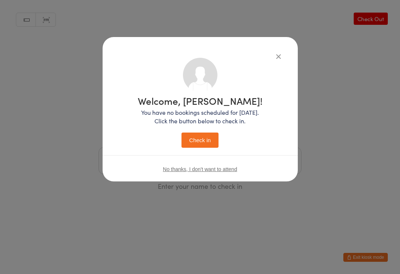
click at [202, 145] on button "Check in" at bounding box center [199, 139] width 37 height 15
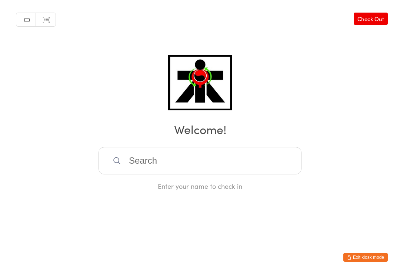
click at [244, 174] on input "search" at bounding box center [199, 160] width 203 height 27
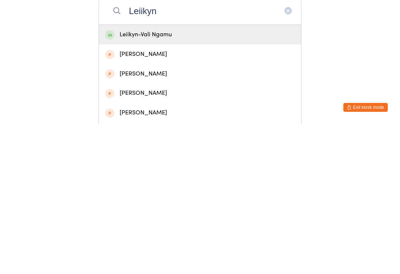
type input "Leiikyn"
click at [170, 179] on div "Leiikyn-Vali Ngamu" at bounding box center [199, 184] width 189 height 10
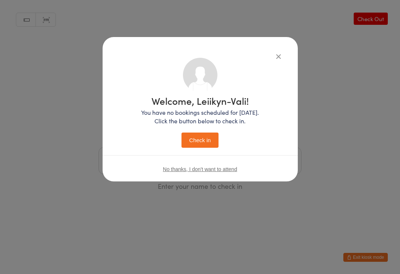
click at [210, 142] on button "Check in" at bounding box center [199, 139] width 37 height 15
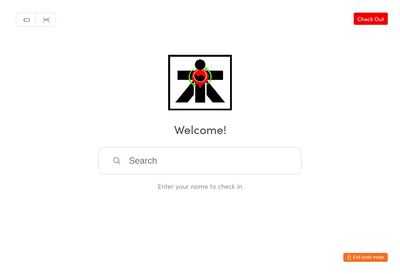
click at [164, 170] on input "search" at bounding box center [199, 160] width 203 height 27
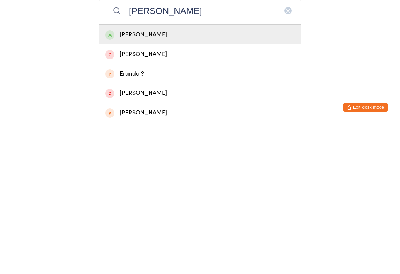
type input "Yolanda"
click at [152, 179] on div "Yolanda Doyle" at bounding box center [199, 184] width 189 height 10
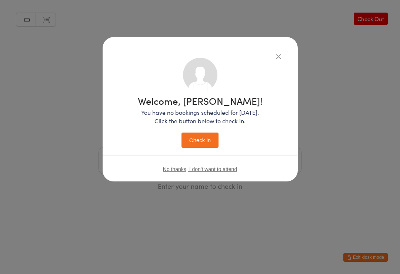
click at [208, 142] on button "Check in" at bounding box center [199, 139] width 37 height 15
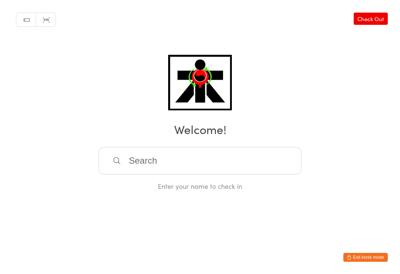
click at [108, 168] on input "search" at bounding box center [199, 160] width 203 height 27
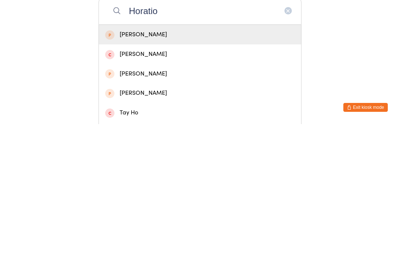
type input "Horatio"
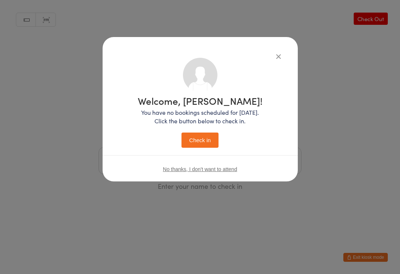
click at [194, 137] on button "Check in" at bounding box center [199, 139] width 37 height 15
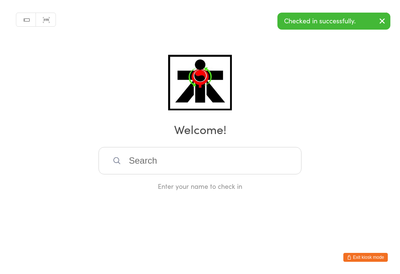
click at [236, 171] on input "search" at bounding box center [199, 160] width 203 height 27
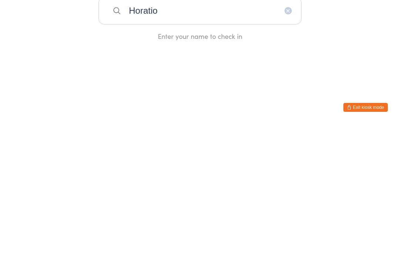
type input "Horatio"
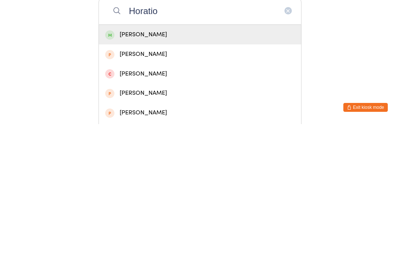
click at [124, 179] on div "Horatio Takapu" at bounding box center [199, 184] width 189 height 10
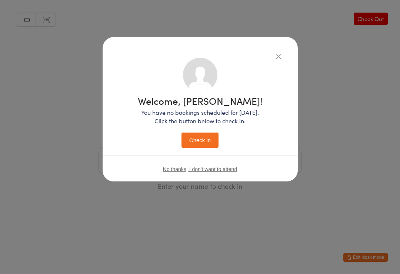
click at [191, 142] on button "Check in" at bounding box center [199, 139] width 37 height 15
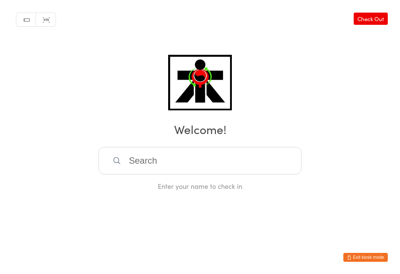
click at [182, 171] on input "search" at bounding box center [199, 160] width 203 height 27
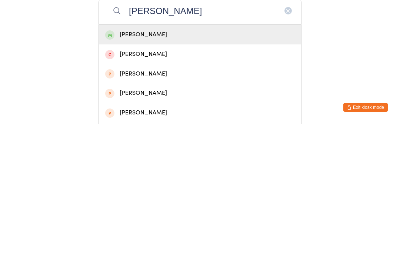
type input "Leon migliore"
click at [185, 179] on div "Leon James Migliore" at bounding box center [199, 184] width 189 height 10
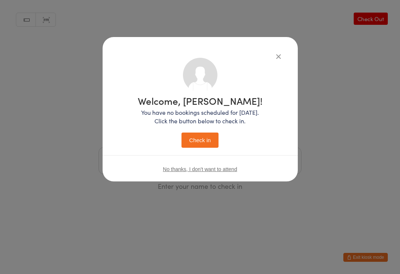
click at [202, 144] on button "Check in" at bounding box center [199, 139] width 37 height 15
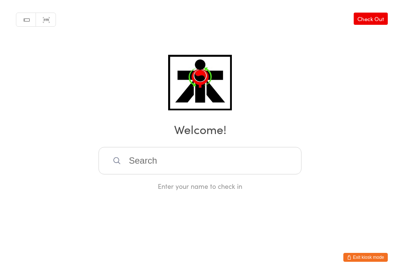
click at [239, 172] on input "search" at bounding box center [199, 160] width 203 height 27
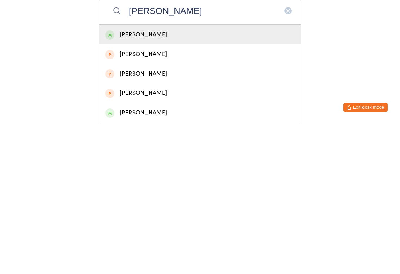
type input "Penny"
click at [236, 179] on div "Penny Trang" at bounding box center [199, 184] width 189 height 10
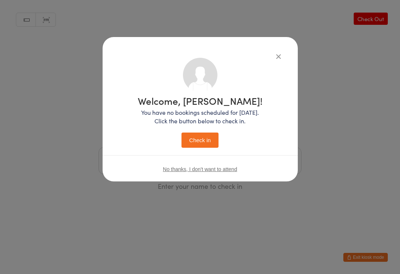
click at [207, 140] on button "Check in" at bounding box center [199, 139] width 37 height 15
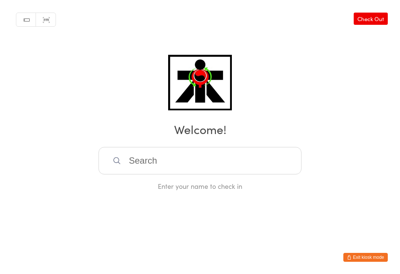
click at [243, 174] on input "search" at bounding box center [199, 160] width 203 height 27
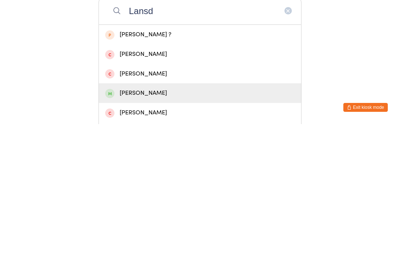
type input "Lansd"
click at [160, 238] on div "Emma Lansdown" at bounding box center [199, 243] width 189 height 10
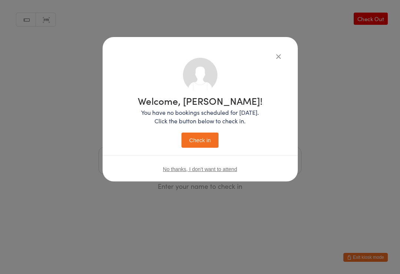
click at [210, 142] on button "Check in" at bounding box center [199, 139] width 37 height 15
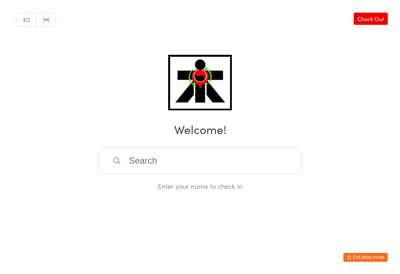
click at [171, 164] on input "search" at bounding box center [199, 160] width 203 height 27
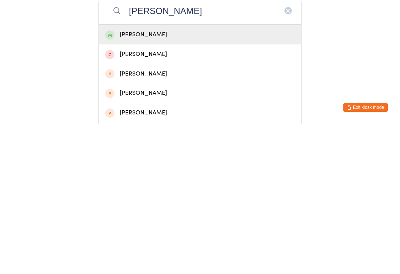
type input "ABBAs aatef"
click at [167, 175] on div "Abbas Aatef" at bounding box center [200, 185] width 202 height 20
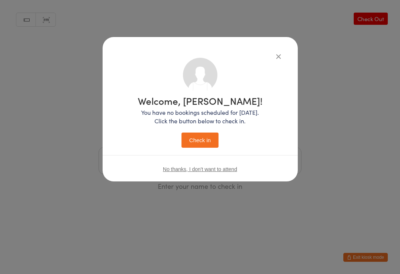
click at [200, 135] on button "Check in" at bounding box center [199, 139] width 37 height 15
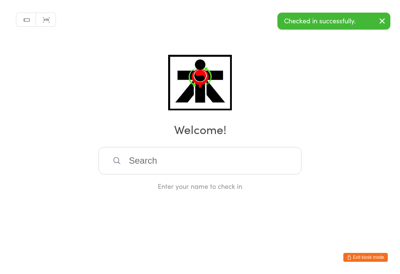
click at [182, 156] on input "search" at bounding box center [199, 160] width 203 height 27
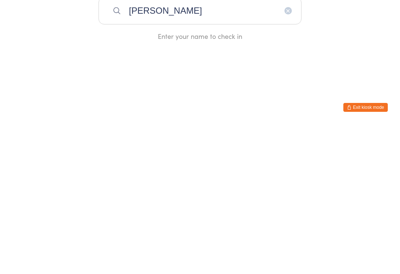
type input "Aatef Mohamed"
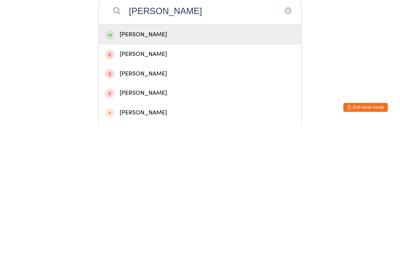
click at [220, 179] on div "Mohamed Aatef" at bounding box center [199, 184] width 189 height 10
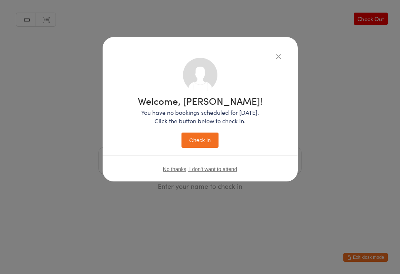
click at [198, 139] on button "Check in" at bounding box center [199, 139] width 37 height 15
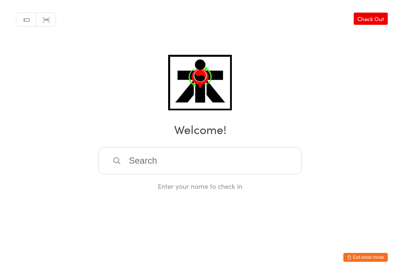
click at [218, 166] on input "search" at bounding box center [199, 160] width 203 height 27
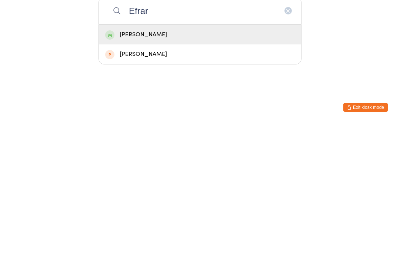
type input "Efrar"
click at [192, 179] on div "Efrat Carbonne" at bounding box center [199, 184] width 189 height 10
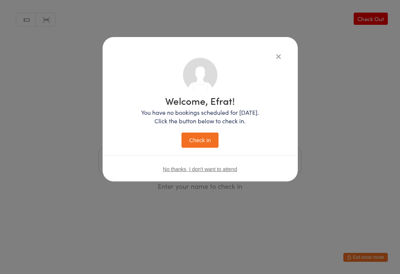
click at [208, 141] on button "Check in" at bounding box center [199, 139] width 37 height 15
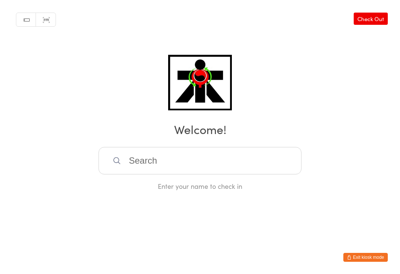
click at [293, 157] on input "search" at bounding box center [199, 160] width 203 height 27
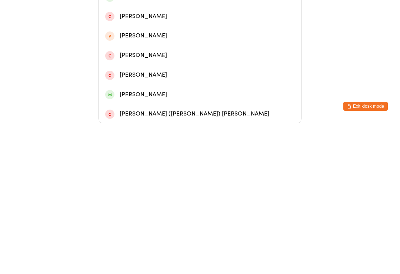
scroll to position [57, 0]
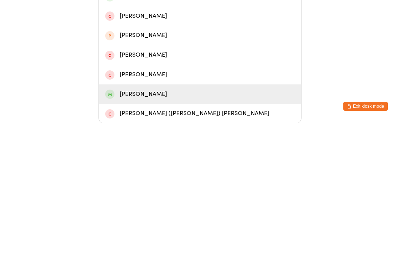
type input "Yahay"
click at [164, 240] on div "Yahya Mohammad" at bounding box center [199, 245] width 189 height 10
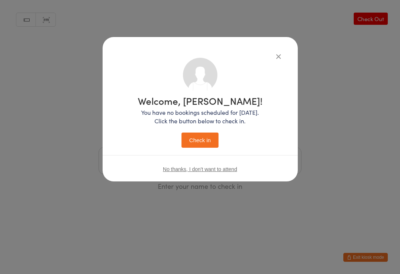
click at [189, 138] on button "Check in" at bounding box center [199, 139] width 37 height 15
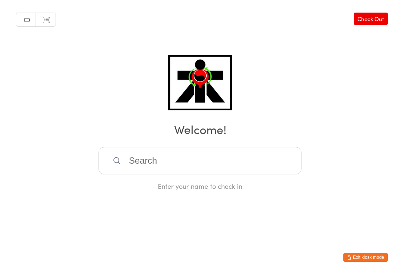
click at [206, 168] on input "search" at bounding box center [199, 160] width 203 height 27
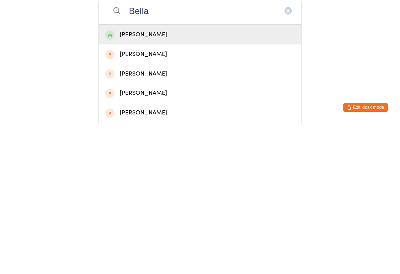
type input "Bella"
click at [231, 179] on div "Bella Huynh" at bounding box center [199, 184] width 189 height 10
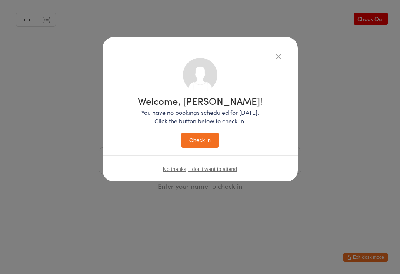
click at [210, 141] on button "Check in" at bounding box center [199, 139] width 37 height 15
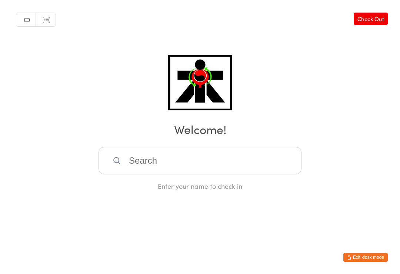
click at [151, 174] on input "search" at bounding box center [199, 160] width 203 height 27
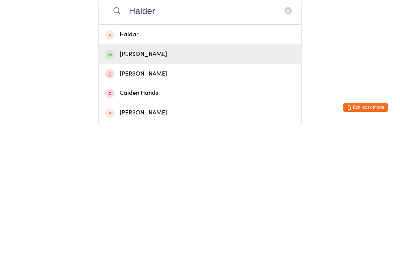
type input "Haider"
click at [240, 199] on div "Haider Al-Mahanna" at bounding box center [199, 204] width 189 height 10
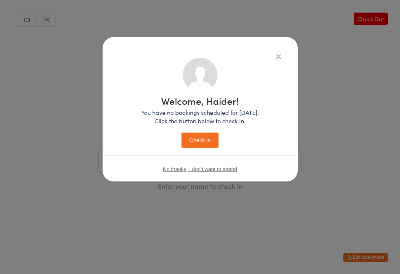
click at [209, 138] on button "Check in" at bounding box center [199, 139] width 37 height 15
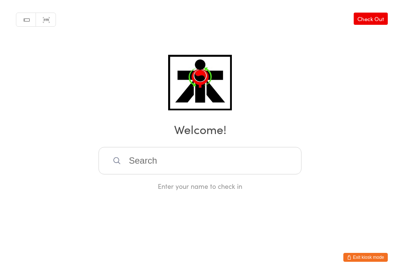
click at [156, 168] on input "search" at bounding box center [199, 160] width 203 height 27
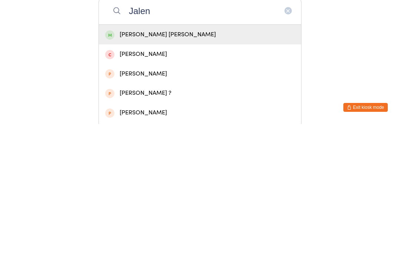
type input "Jalen"
click at [135, 179] on div "Jalen Rose Borres" at bounding box center [199, 184] width 189 height 10
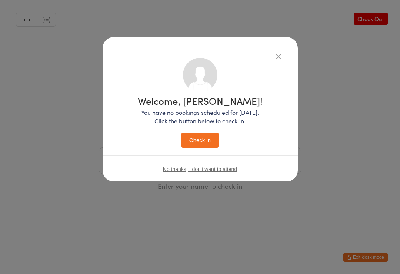
click at [199, 144] on button "Check in" at bounding box center [199, 139] width 37 height 15
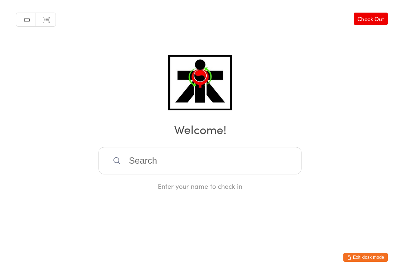
click at [277, 188] on div "Enter your name to check in" at bounding box center [199, 185] width 203 height 9
click at [281, 164] on input "search" at bounding box center [199, 160] width 203 height 27
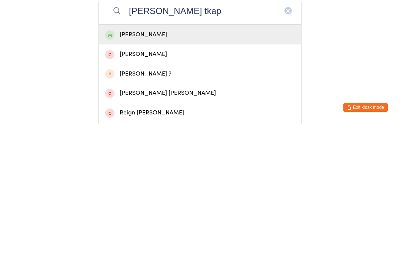
type input "Elias tkapu"
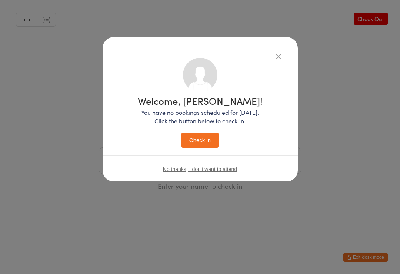
click at [190, 141] on button "Check in" at bounding box center [199, 139] width 37 height 15
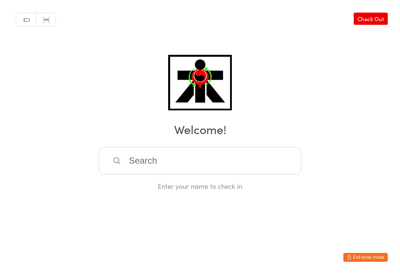
click at [219, 174] on input "search" at bounding box center [199, 160] width 203 height 27
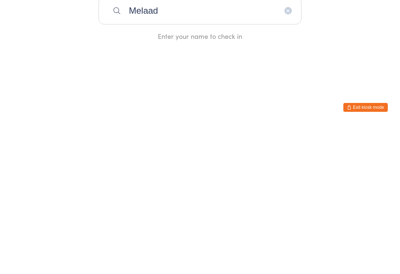
type input "Melaad"
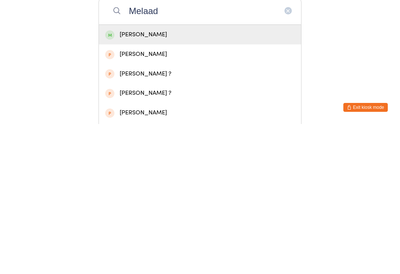
click at [114, 179] on div "Melaad Ahmadi" at bounding box center [199, 184] width 189 height 10
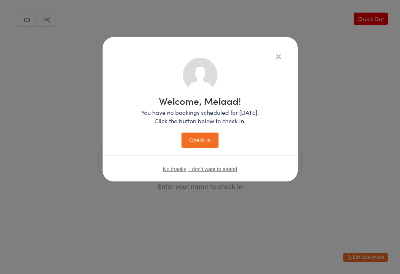
click at [189, 144] on button "Check in" at bounding box center [199, 139] width 37 height 15
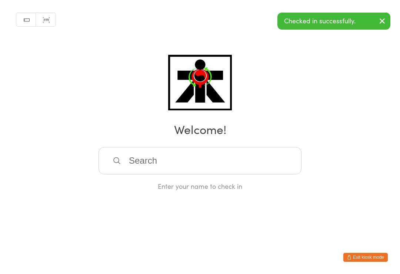
click at [167, 162] on input "search" at bounding box center [199, 160] width 203 height 27
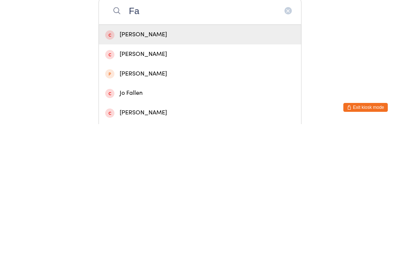
type input "F"
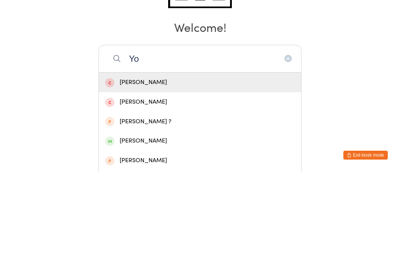
type input "Y"
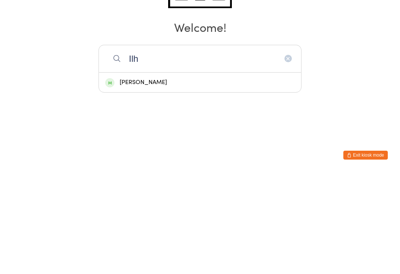
type input "Ilh"
click at [123, 179] on div "Ilhaan Ahmadi" at bounding box center [199, 184] width 189 height 10
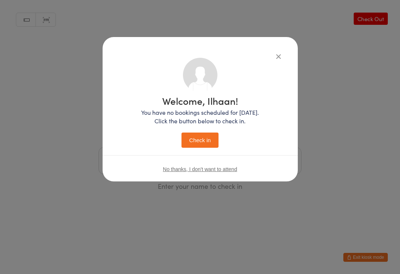
click at [212, 137] on button "Check in" at bounding box center [199, 139] width 37 height 15
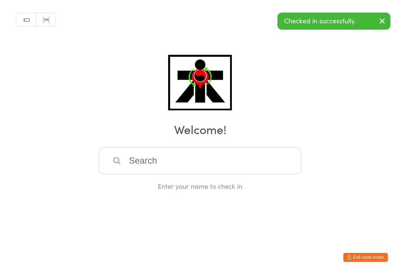
click at [218, 162] on input "search" at bounding box center [199, 160] width 203 height 27
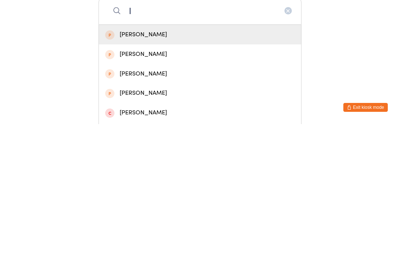
type input "I"
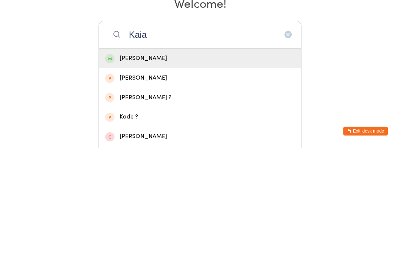
type input "Kaia"
click at [253, 179] on div "Kaia Maru" at bounding box center [199, 184] width 189 height 10
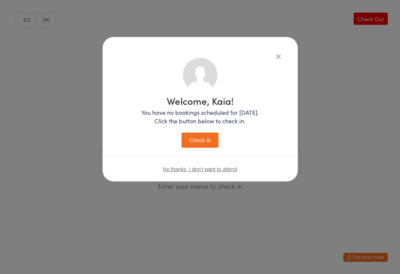
click at [207, 139] on button "Check in" at bounding box center [199, 139] width 37 height 15
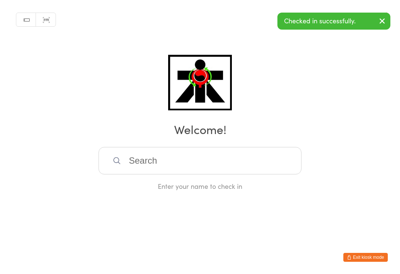
click at [230, 162] on input "search" at bounding box center [199, 160] width 203 height 27
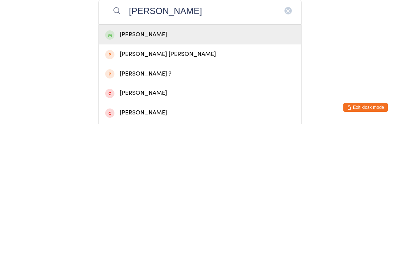
type input "Katiana"
click at [237, 179] on div "Katiana Maru" at bounding box center [199, 184] width 189 height 10
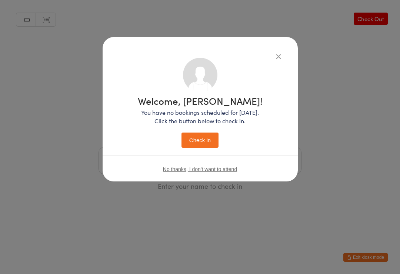
click at [214, 144] on button "Check in" at bounding box center [199, 139] width 37 height 15
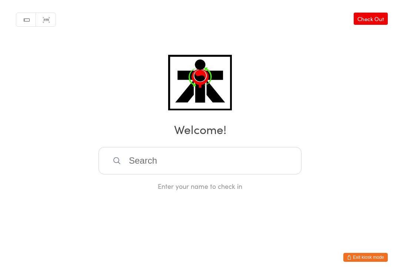
click at [148, 165] on input "search" at bounding box center [199, 160] width 203 height 27
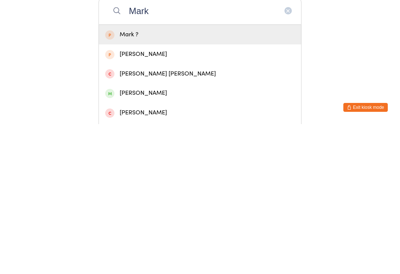
type input "Mark"
click at [141, 238] on div "Mark Lake" at bounding box center [199, 243] width 189 height 10
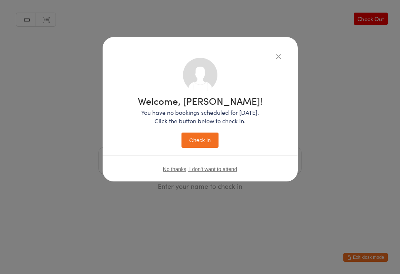
click at [204, 138] on button "Check in" at bounding box center [199, 139] width 37 height 15
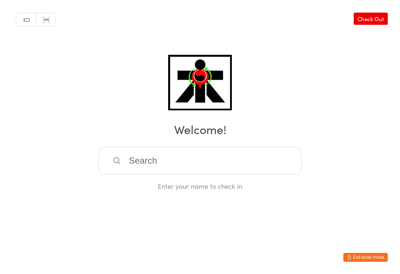
click at [249, 151] on input "search" at bounding box center [199, 160] width 203 height 27
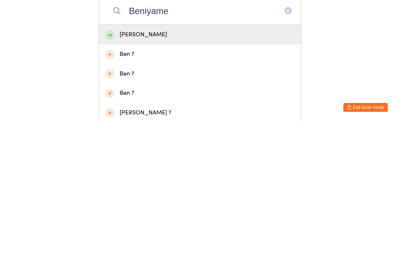
type input "Beniyamen"
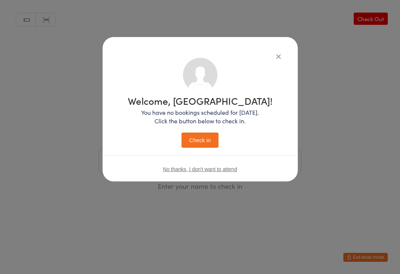
click at [213, 140] on button "Check in" at bounding box center [199, 139] width 37 height 15
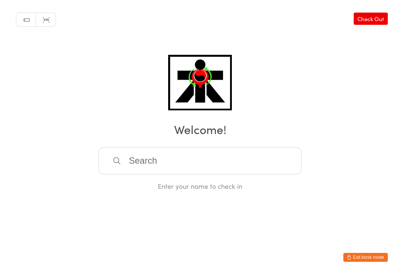
click at [243, 171] on input "search" at bounding box center [199, 160] width 203 height 27
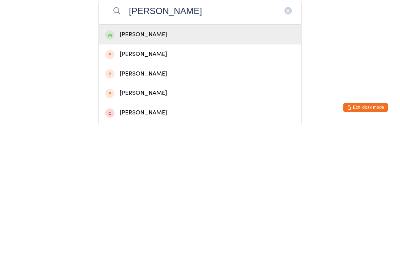
type input "Luca"
click at [138, 179] on div "Luca Le" at bounding box center [199, 184] width 189 height 10
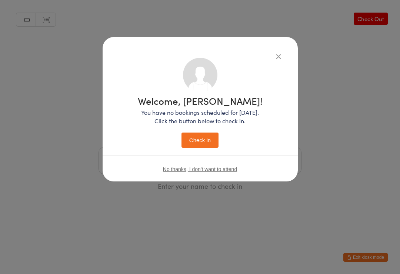
click at [205, 138] on button "Check in" at bounding box center [199, 139] width 37 height 15
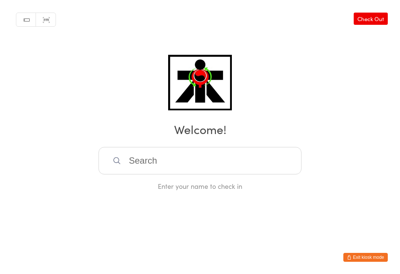
click at [183, 168] on input "search" at bounding box center [199, 160] width 203 height 27
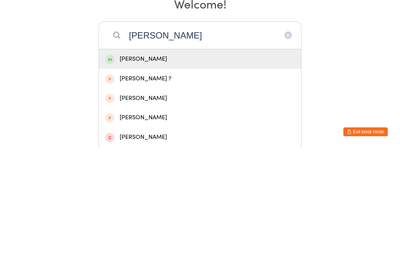
type input "Rojas"
click at [189, 179] on div "Megan Rojas" at bounding box center [199, 184] width 189 height 10
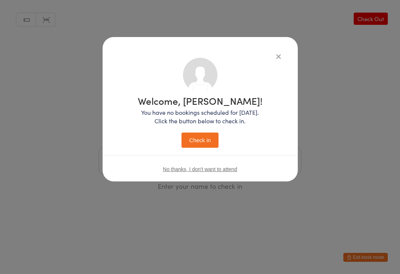
click at [198, 140] on button "Check in" at bounding box center [199, 139] width 37 height 15
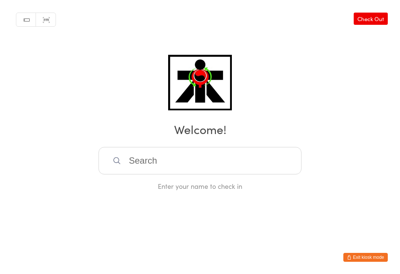
click at [238, 169] on input "search" at bounding box center [199, 160] width 203 height 27
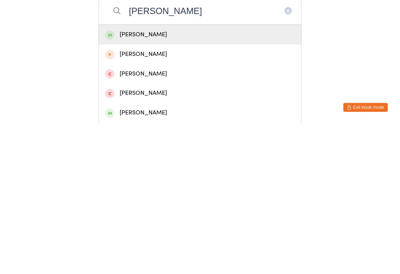
type input "Jarant johnson"
click at [235, 179] on div "Jarant Johnson" at bounding box center [199, 184] width 189 height 10
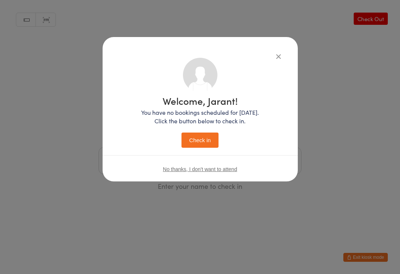
click at [207, 138] on button "Check in" at bounding box center [199, 139] width 37 height 15
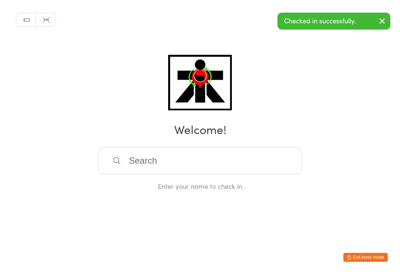
click at [233, 160] on input "search" at bounding box center [199, 160] width 203 height 27
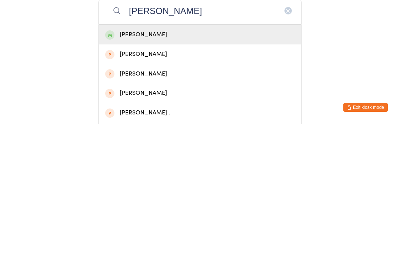
type input "Ethan johnson"
click at [228, 175] on div "Ethan Johnson" at bounding box center [200, 185] width 202 height 20
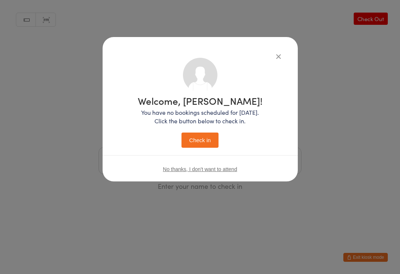
click at [210, 137] on button "Check in" at bounding box center [199, 139] width 37 height 15
